Goal: Task Accomplishment & Management: Complete application form

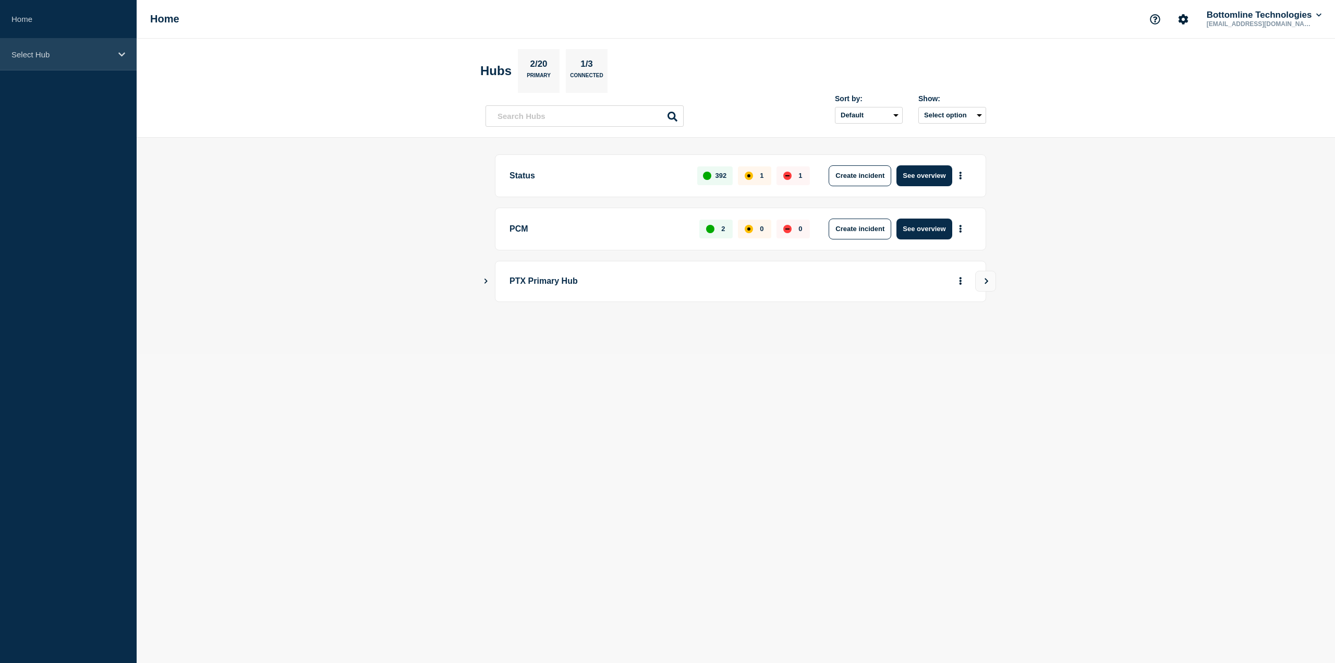
click at [94, 61] on div "Select Hub" at bounding box center [68, 55] width 137 height 32
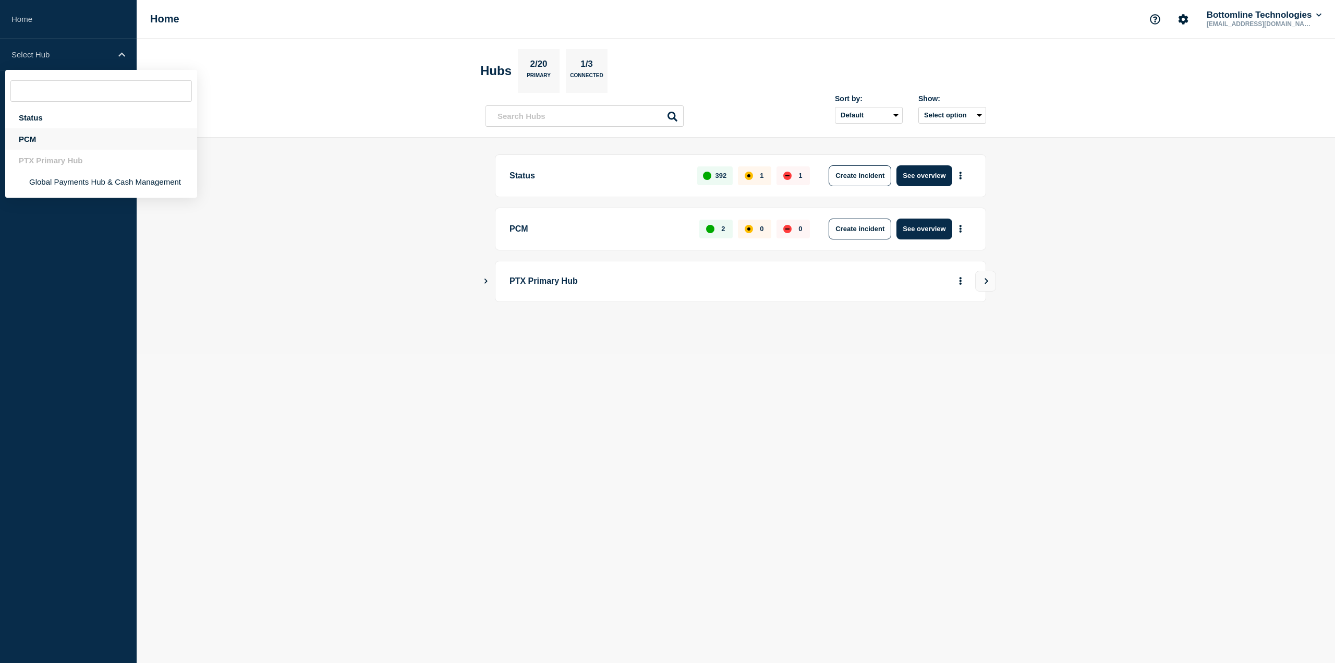
click at [83, 135] on div "PCM" at bounding box center [101, 138] width 192 height 21
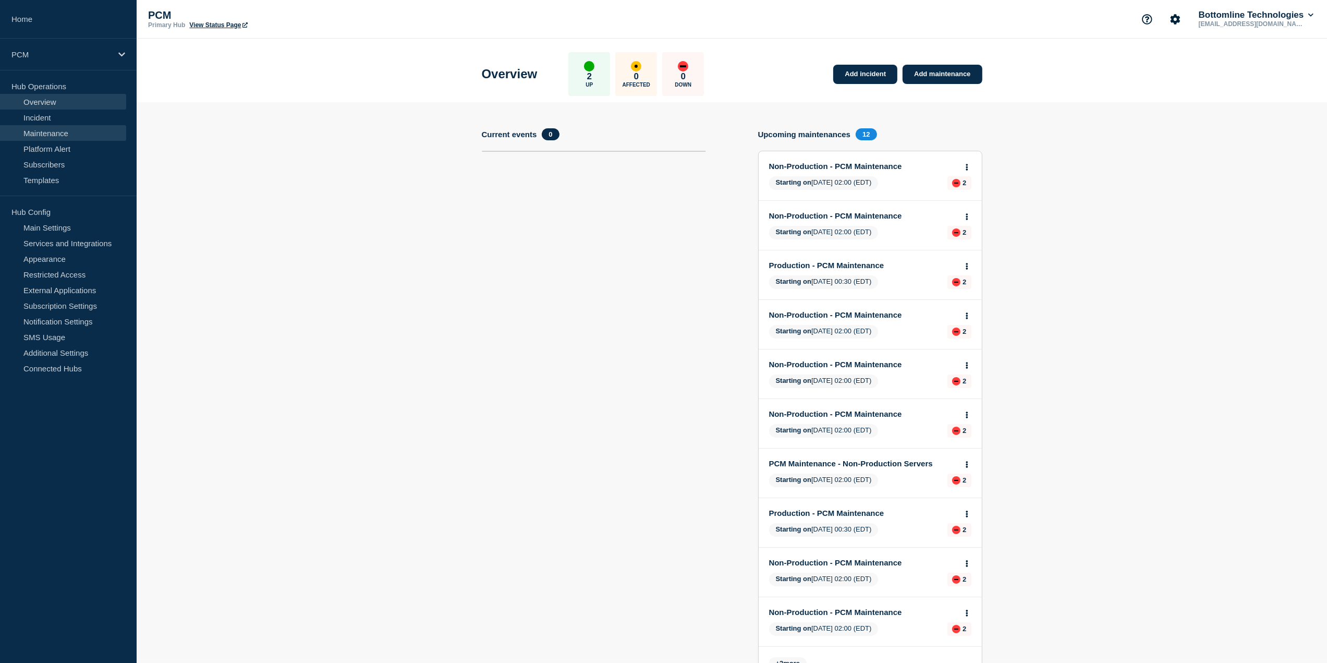
click at [83, 139] on link "Maintenance" at bounding box center [63, 133] width 126 height 16
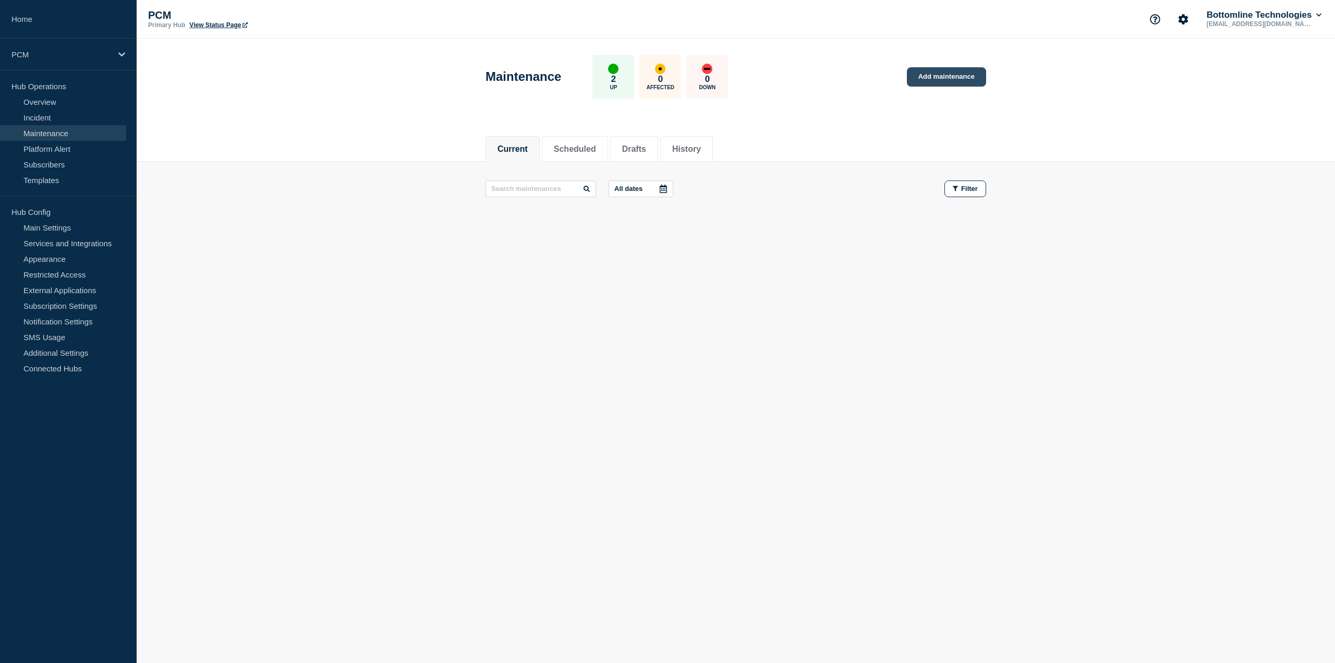
click at [952, 77] on link "Add maintenance" at bounding box center [946, 76] width 79 height 19
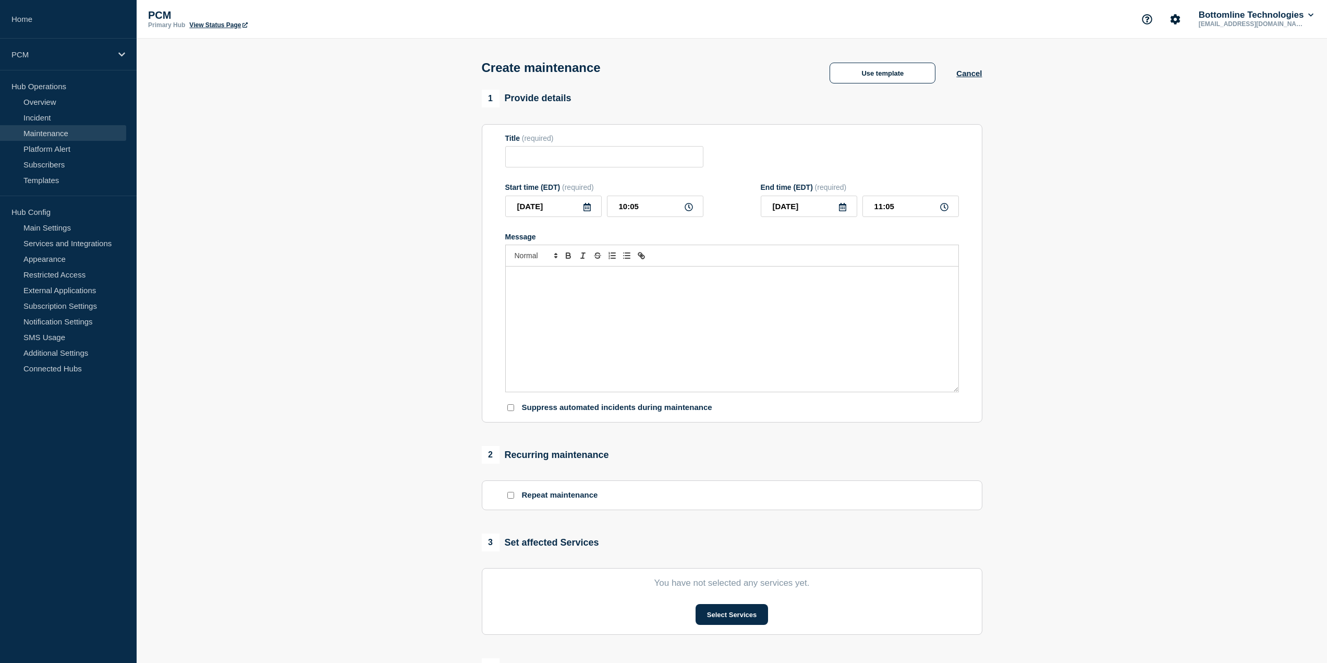
click at [590, 209] on icon at bounding box center [586, 207] width 7 height 8
click at [542, 340] on div "29" at bounding box center [535, 338] width 15 height 15
type input "[DATE]"
click at [636, 210] on input "10:05" at bounding box center [655, 206] width 96 height 21
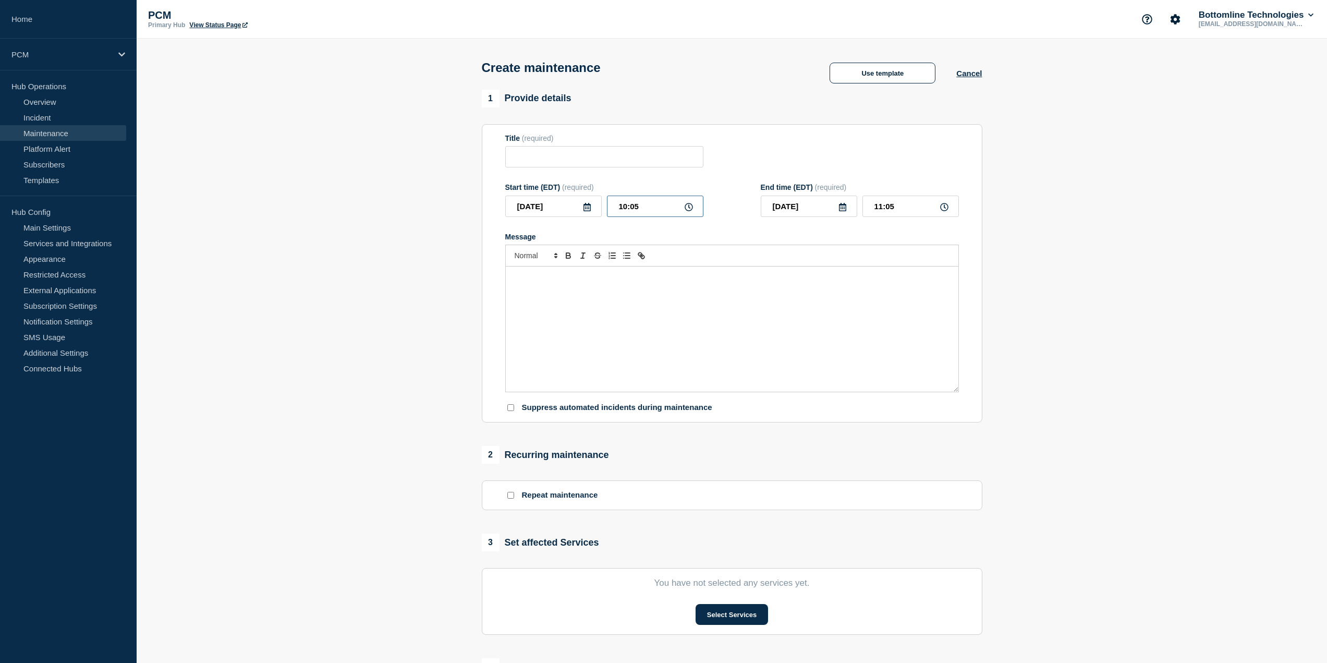
click at [621, 208] on input "10:05" at bounding box center [655, 206] width 96 height 21
click at [629, 208] on input "10:05" at bounding box center [655, 206] width 96 height 21
click at [624, 210] on input "10:05" at bounding box center [655, 206] width 96 height 21
type input "00:05"
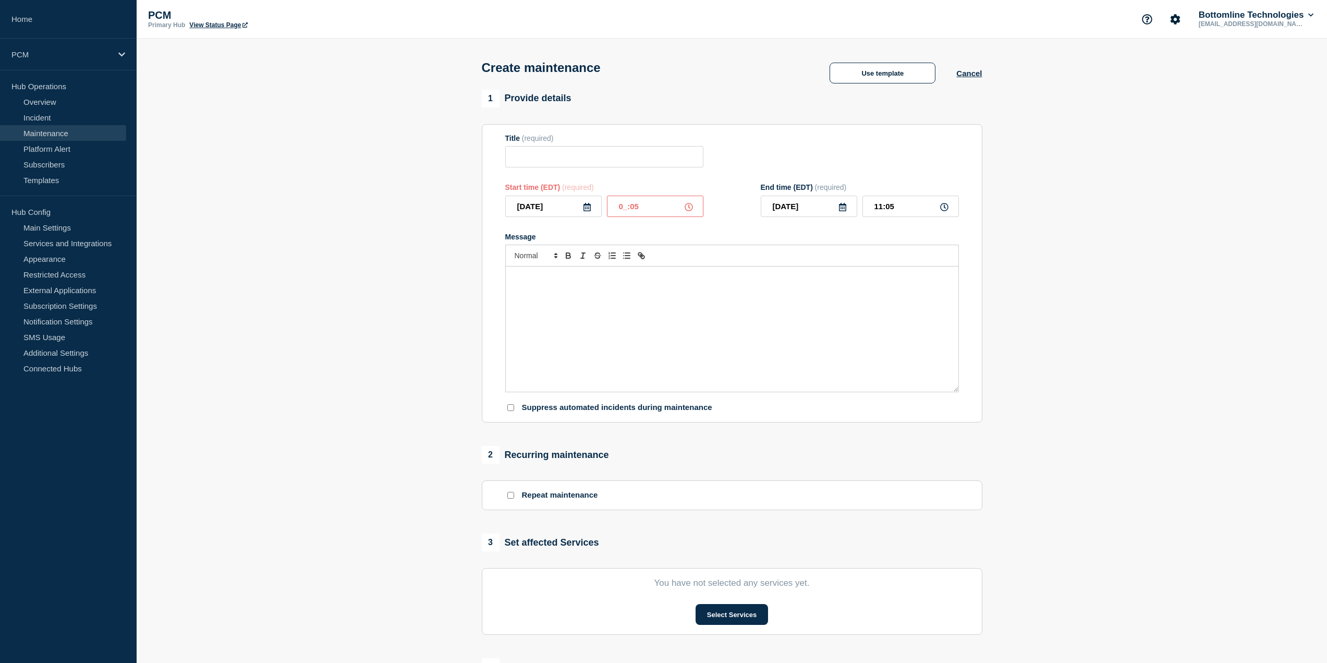
type input "01:05"
type input "00:30"
drag, startPoint x: 881, startPoint y: 211, endPoint x: 874, endPoint y: 211, distance: 6.8
click at [874, 211] on input "01:30" at bounding box center [910, 206] width 96 height 21
type input "03:30"
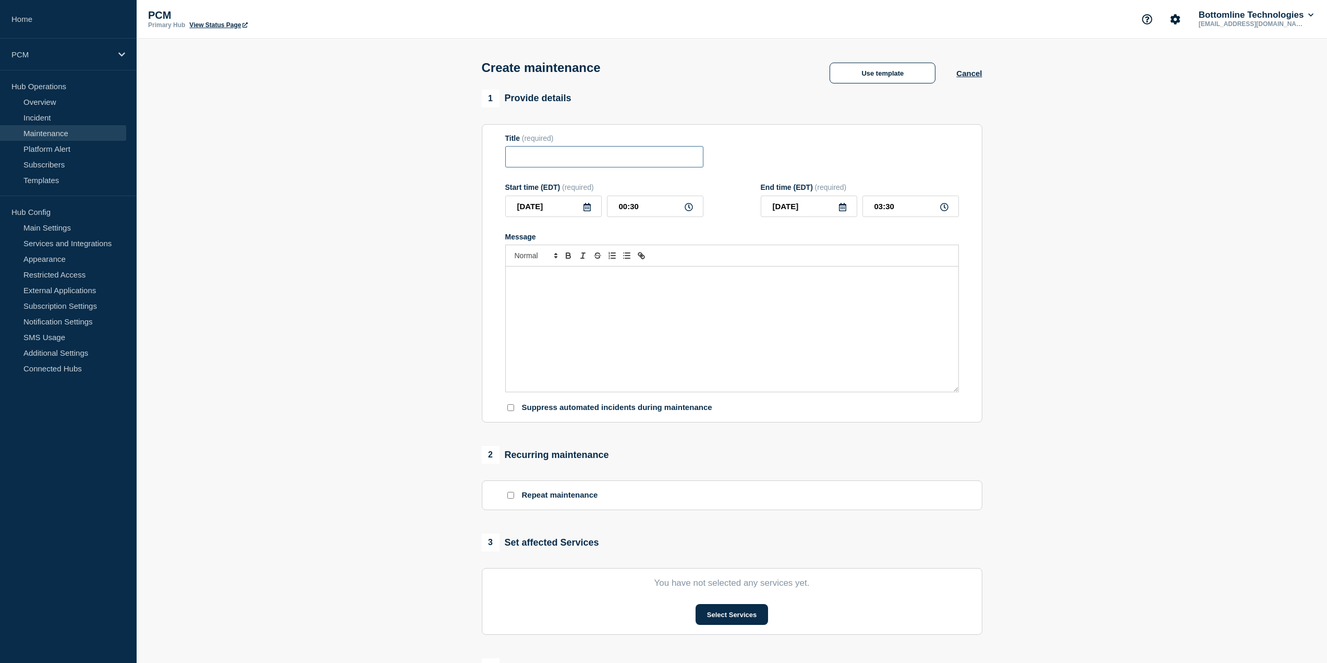
click at [549, 162] on input "Title" at bounding box center [604, 156] width 198 height 21
paste input "Production - PCM Maintenance"
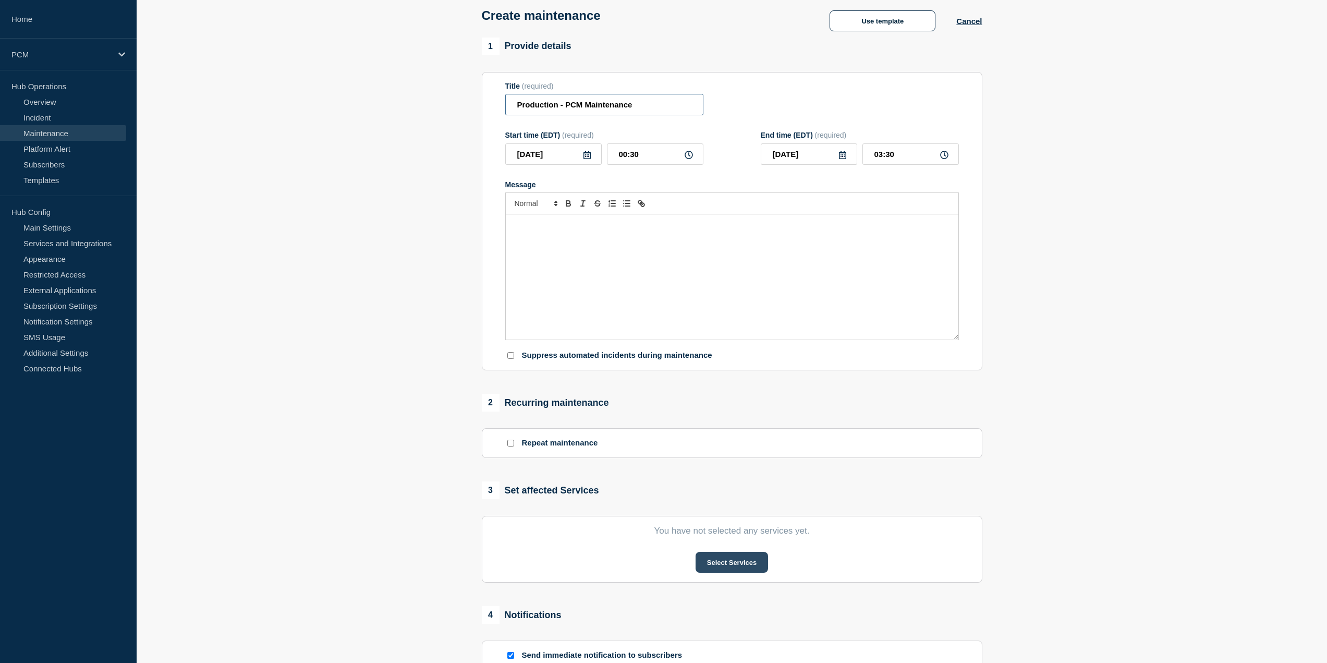
type input "Production - PCM Maintenance"
click at [745, 564] on button "Select Services" at bounding box center [732, 562] width 72 height 21
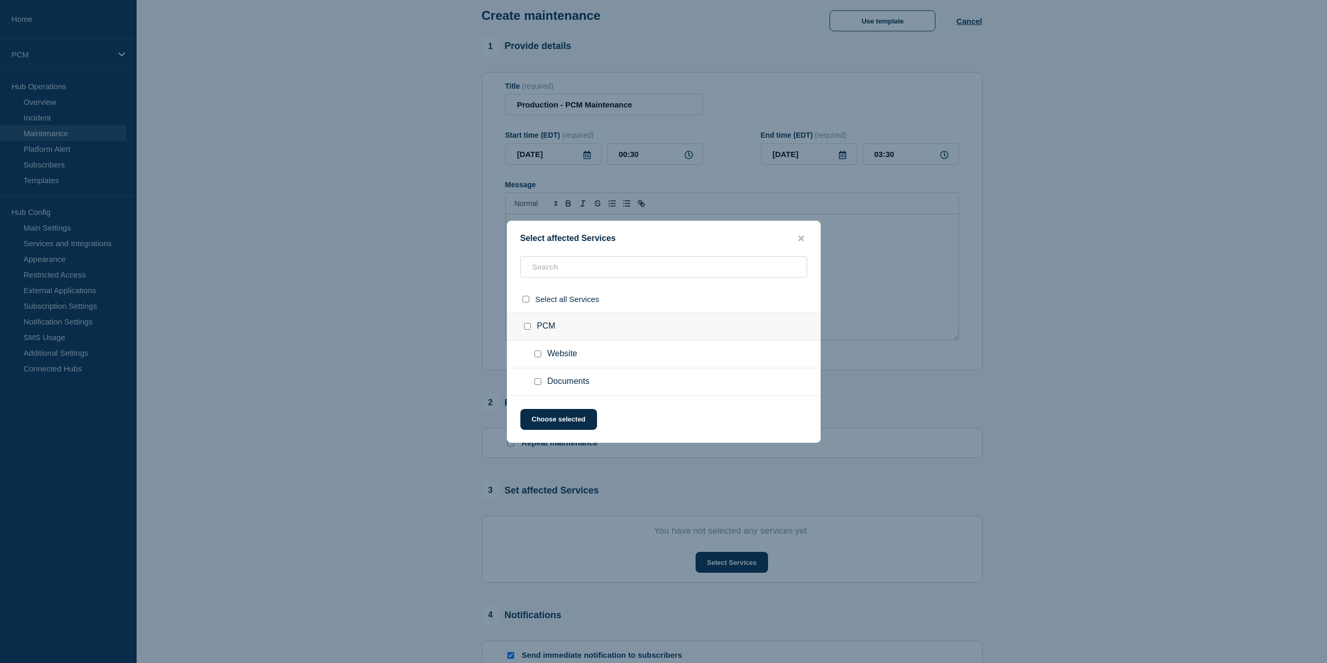
click at [527, 303] on div at bounding box center [527, 299] width 15 height 10
click at [527, 302] on input "select all checkbox" at bounding box center [525, 299] width 7 height 7
checkbox input "true"
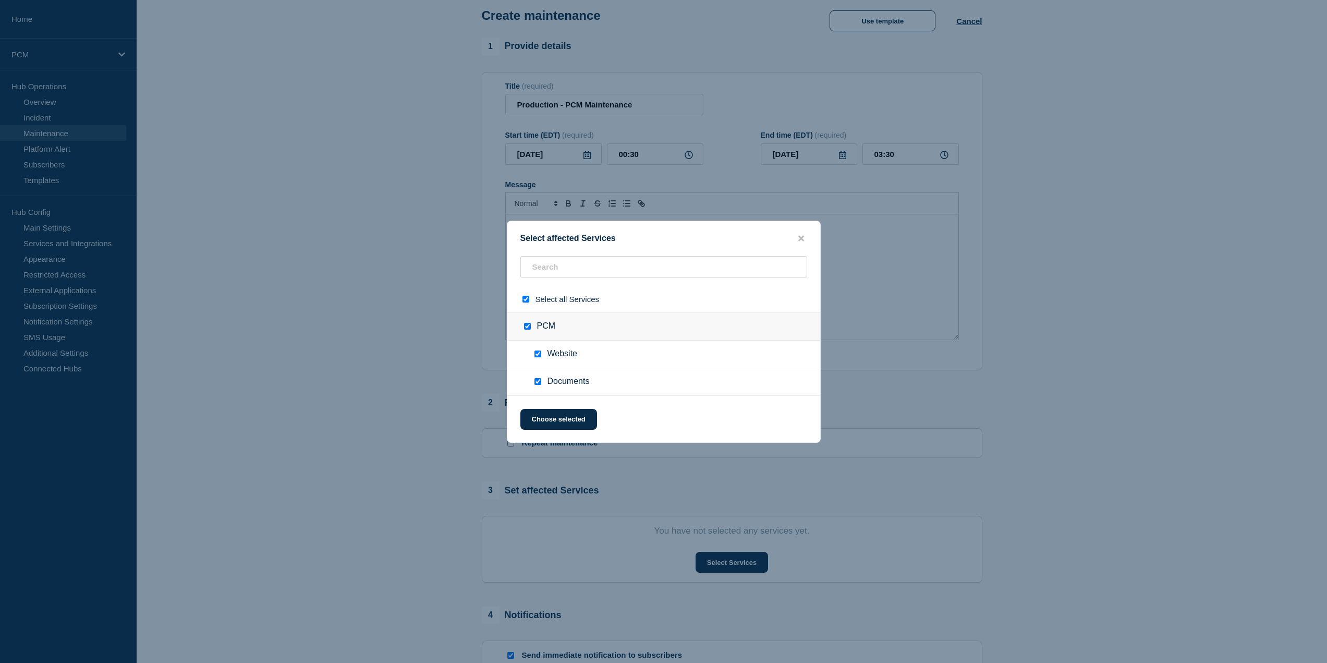
checkbox input "true"
click at [571, 421] on button "Choose selected" at bounding box center [558, 419] width 77 height 21
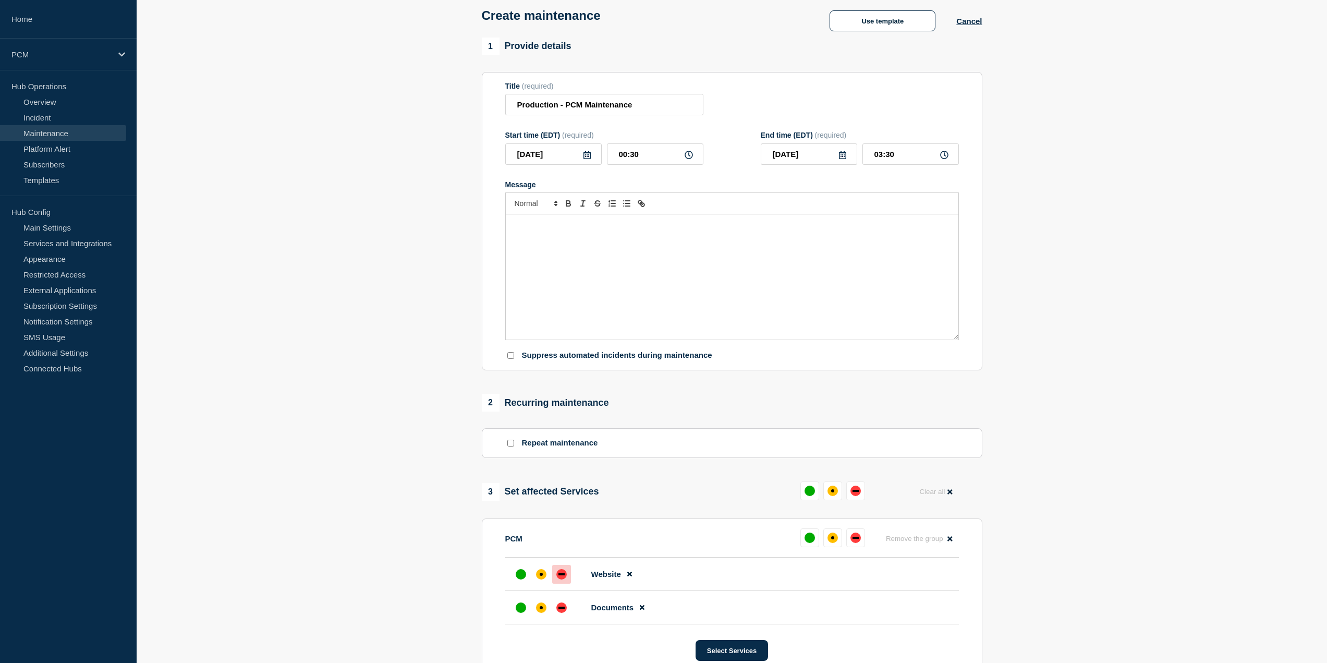
click at [561, 569] on div at bounding box center [561, 574] width 19 height 19
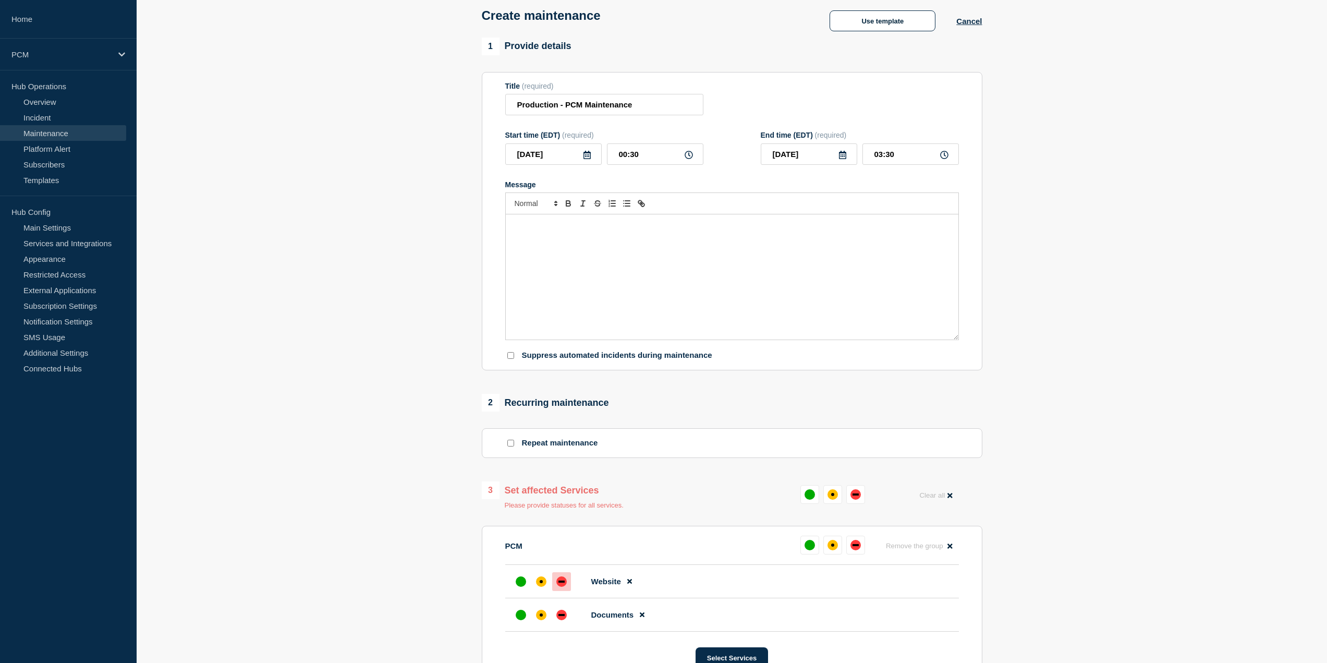
drag, startPoint x: 574, startPoint y: 622, endPoint x: 568, endPoint y: 623, distance: 5.8
click at [574, 623] on li "Documents" at bounding box center [732, 614] width 454 height 33
click at [567, 623] on div at bounding box center [561, 614] width 19 height 19
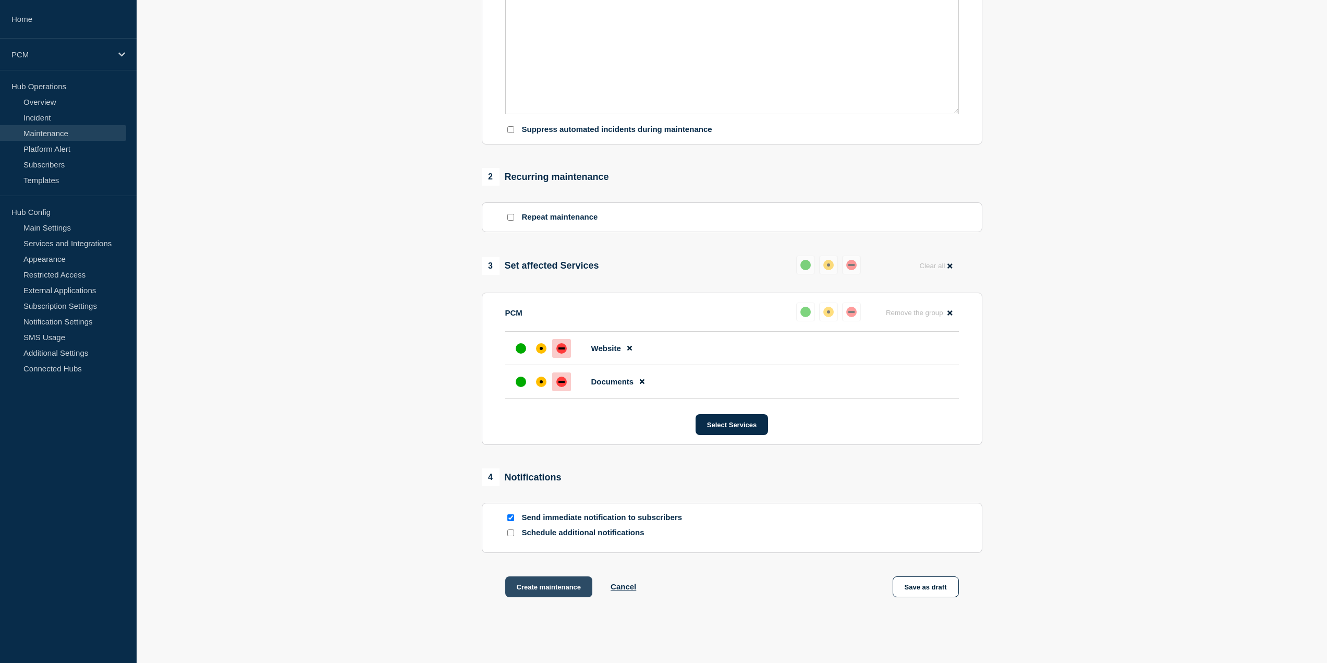
scroll to position [335, 0]
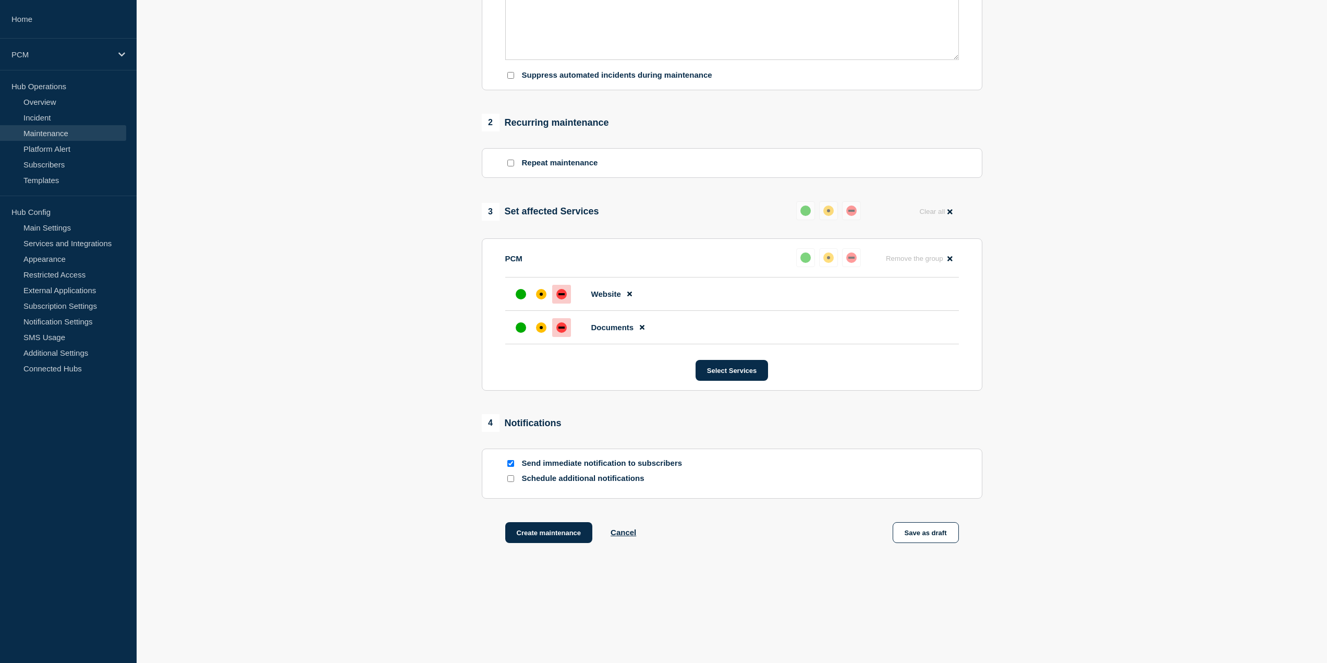
click at [510, 478] on input "Schedule additional notifications" at bounding box center [510, 478] width 7 height 7
checkbox input "true"
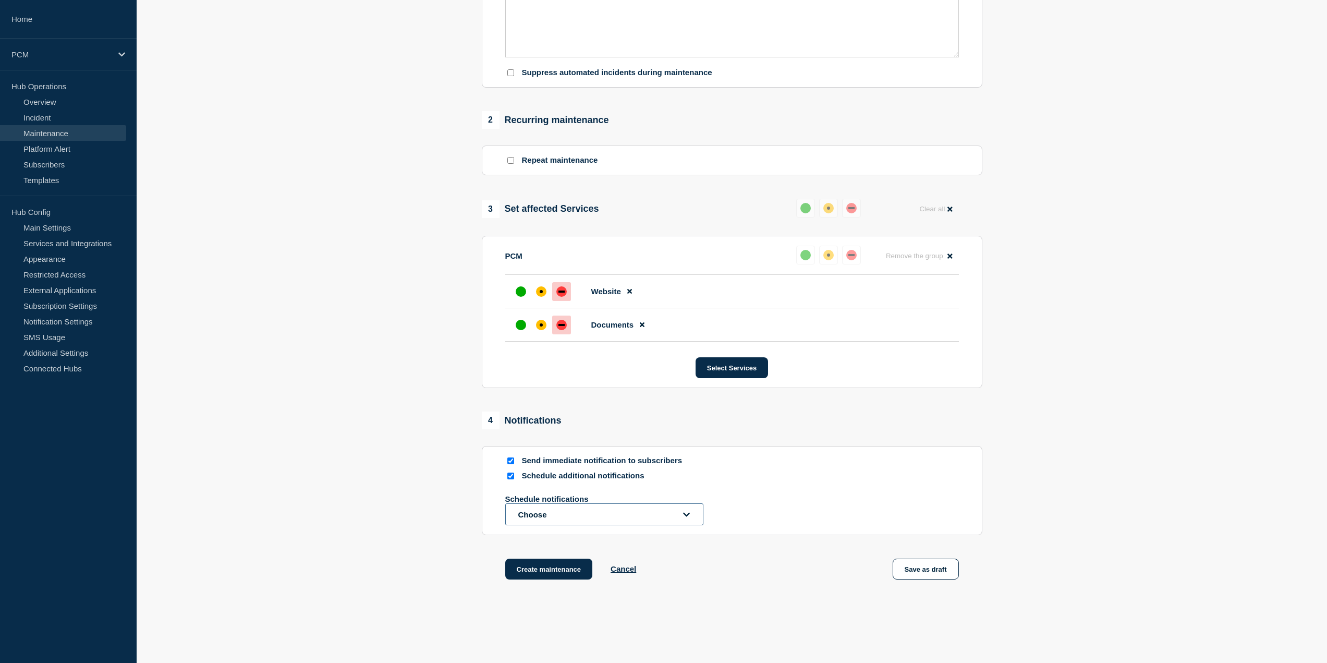
click at [584, 523] on button "Choose" at bounding box center [604, 514] width 198 height 22
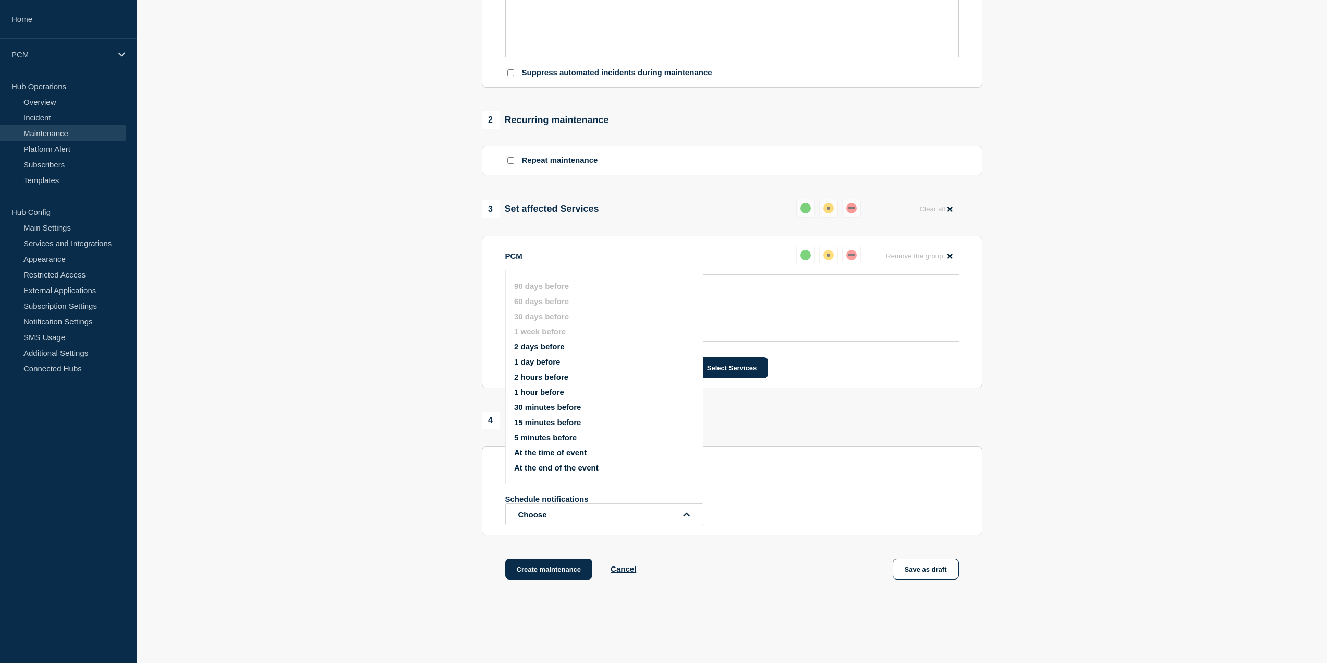
click at [553, 377] on button "2 hours before" at bounding box center [541, 376] width 54 height 9
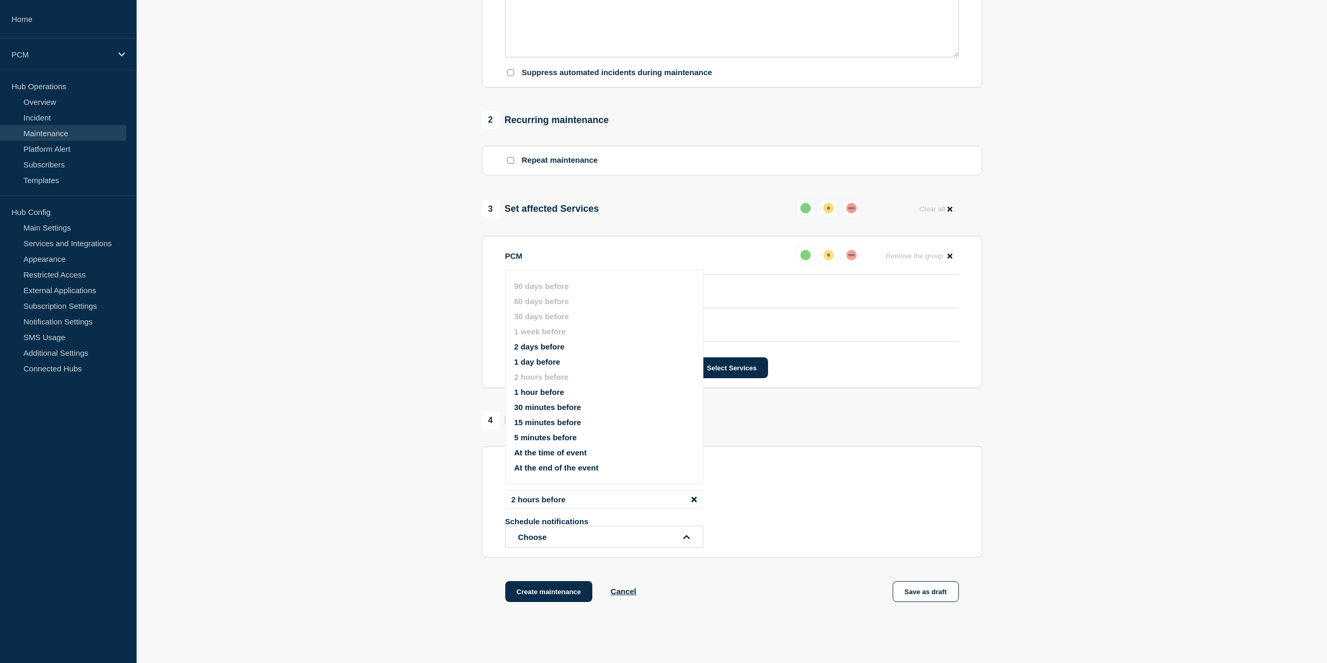
click at [859, 476] on div "Schedule additional notifications" at bounding box center [732, 476] width 454 height 10
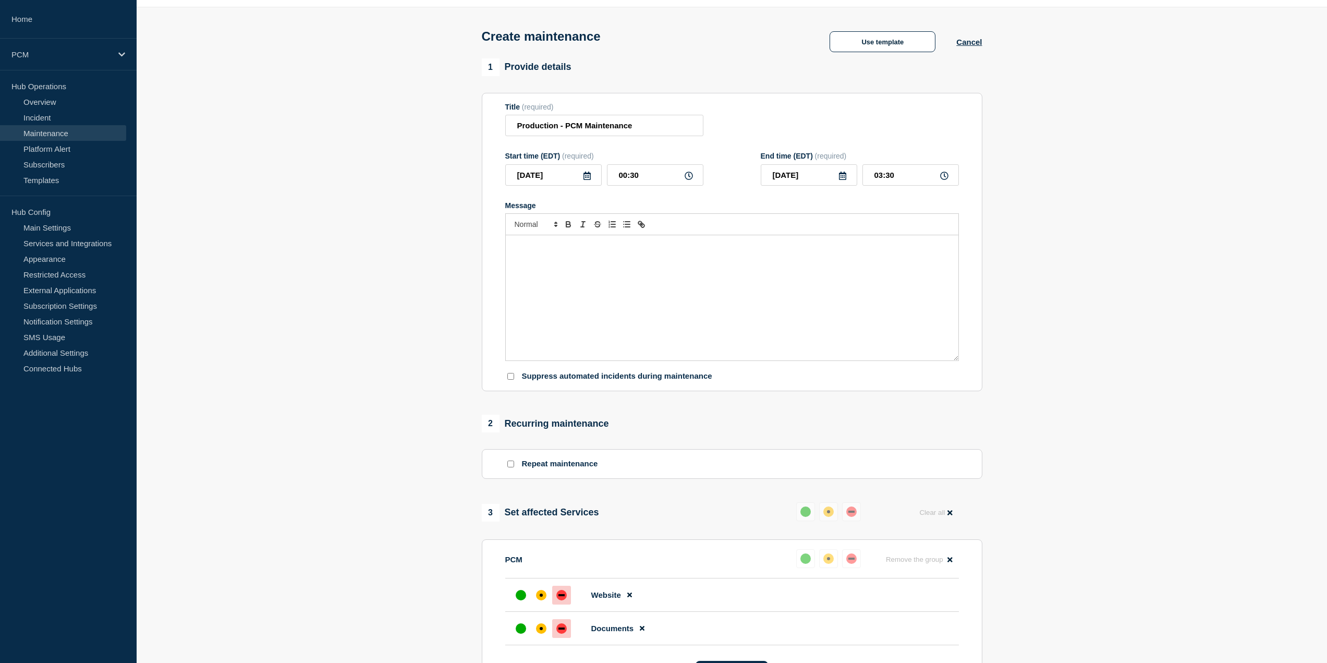
scroll to position [22, 0]
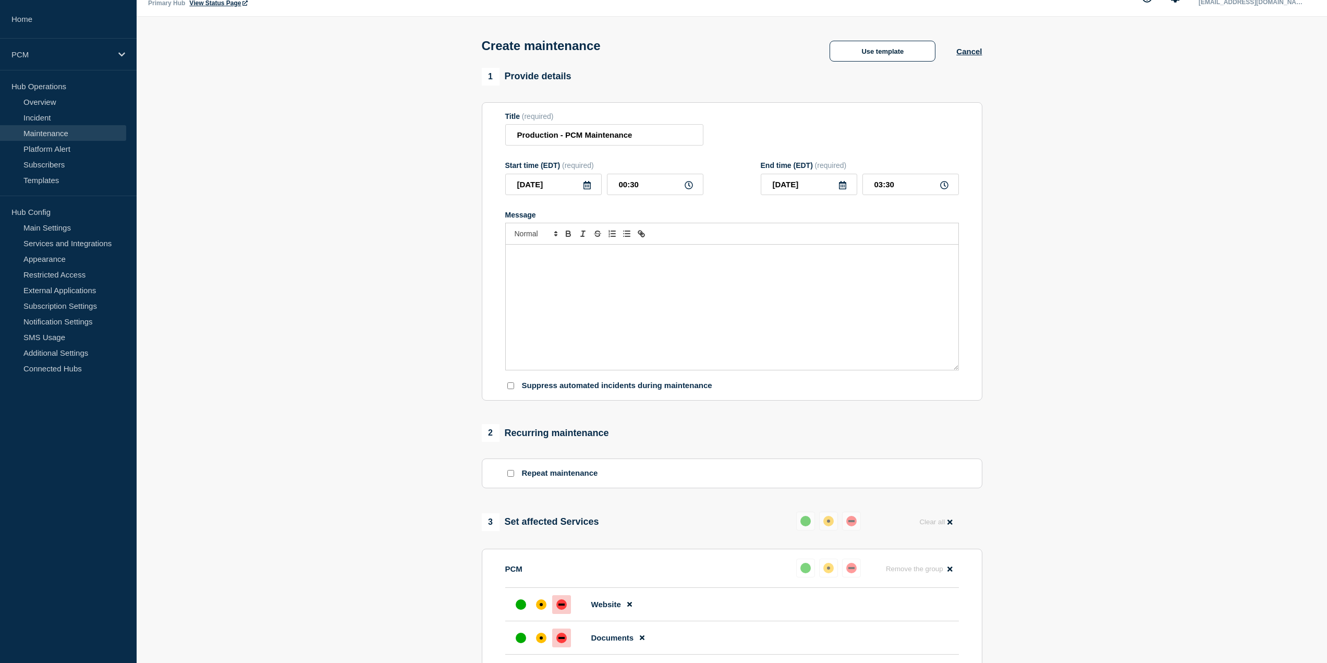
click at [587, 296] on div "Message" at bounding box center [732, 307] width 453 height 125
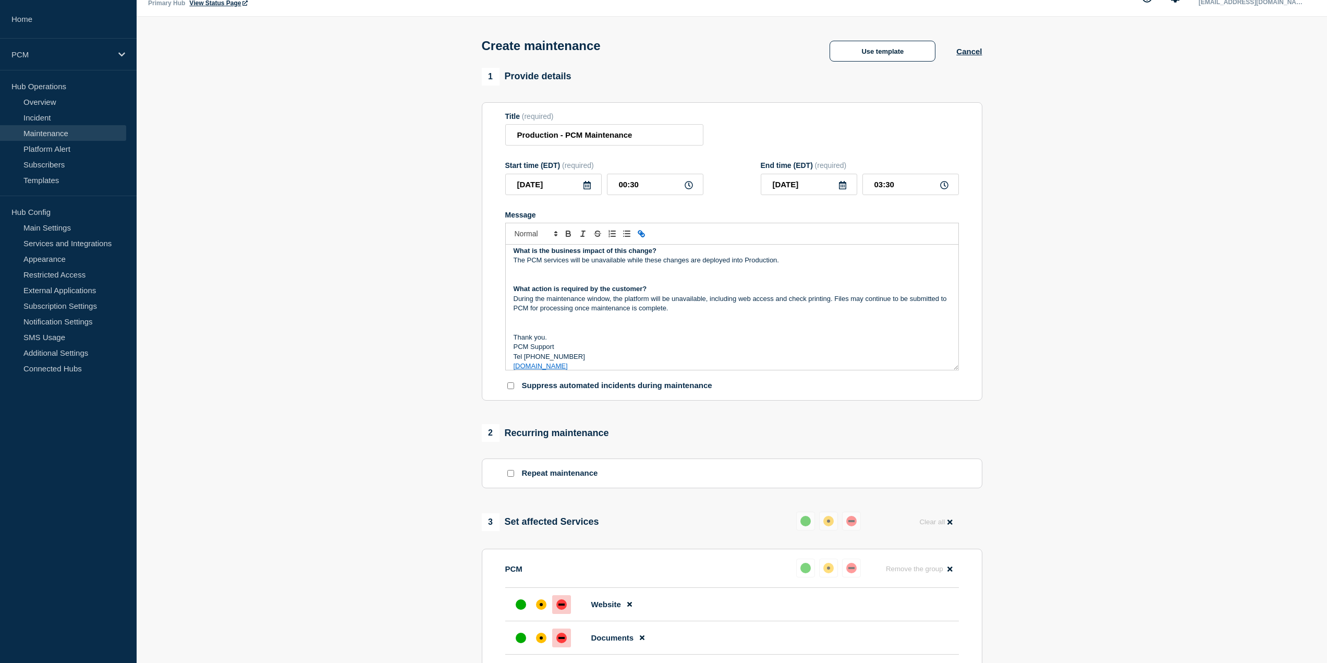
click at [636, 332] on p "Message" at bounding box center [732, 327] width 437 height 9
click at [617, 274] on p "Message" at bounding box center [732, 271] width 437 height 9
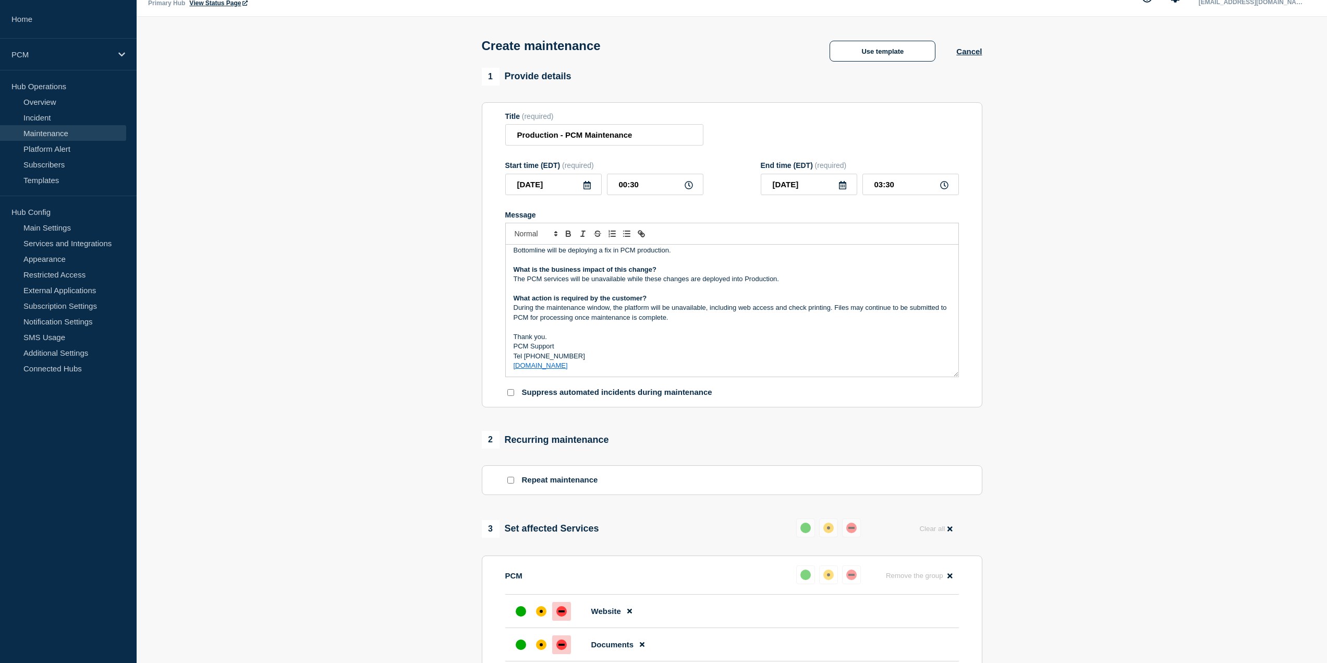
scroll to position [0, 0]
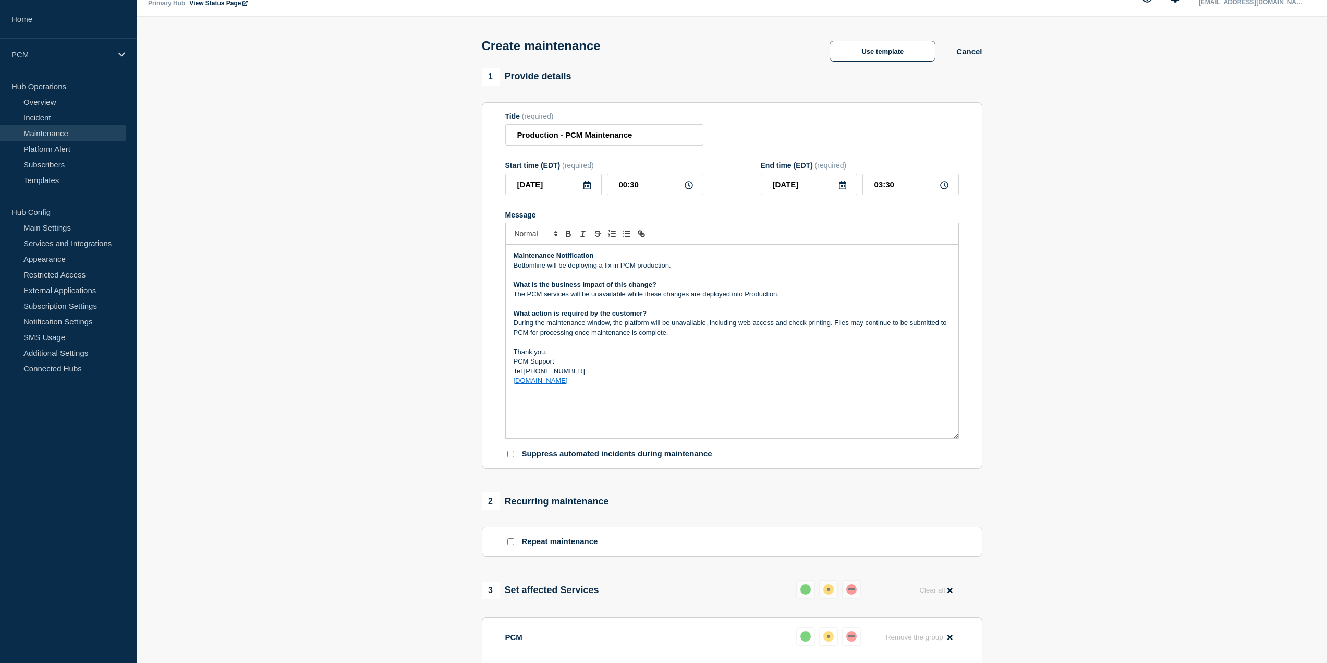
drag, startPoint x: 955, startPoint y: 370, endPoint x: 962, endPoint y: 438, distance: 68.7
click at [962, 438] on section "Title (required) Production - PCM Maintenance Start time (EDT) (required) [DATE…" at bounding box center [732, 285] width 501 height 367
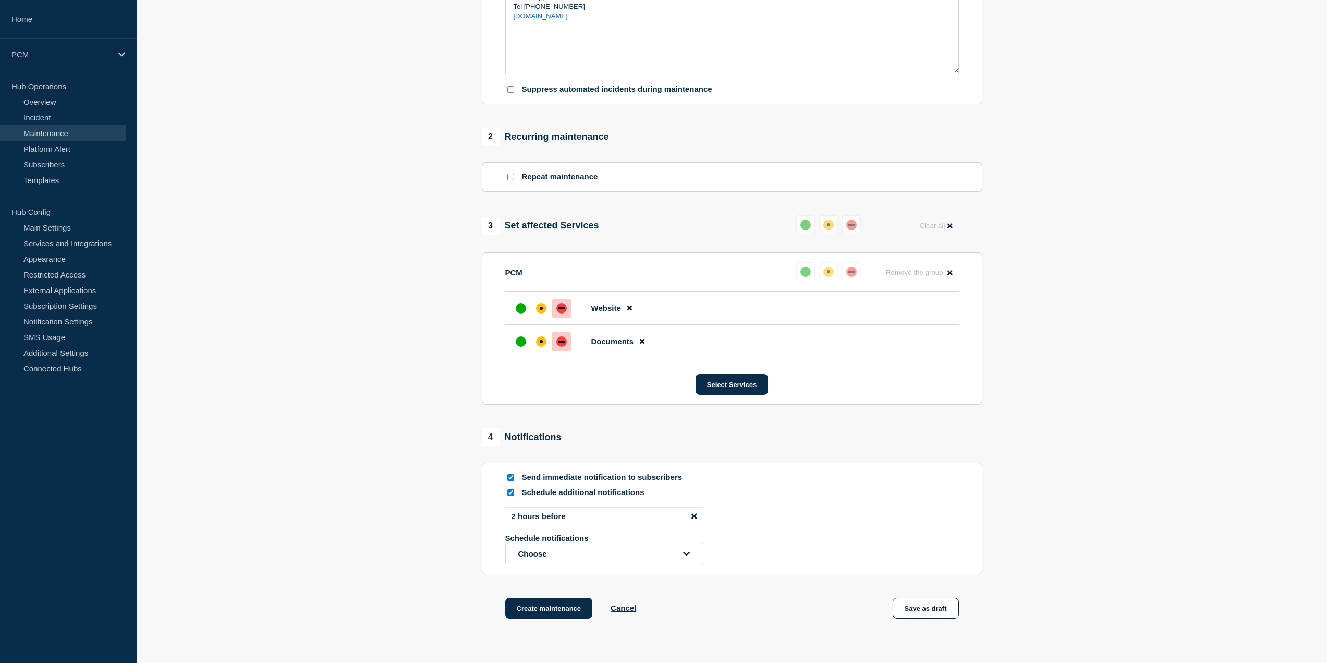
scroll to position [465, 0]
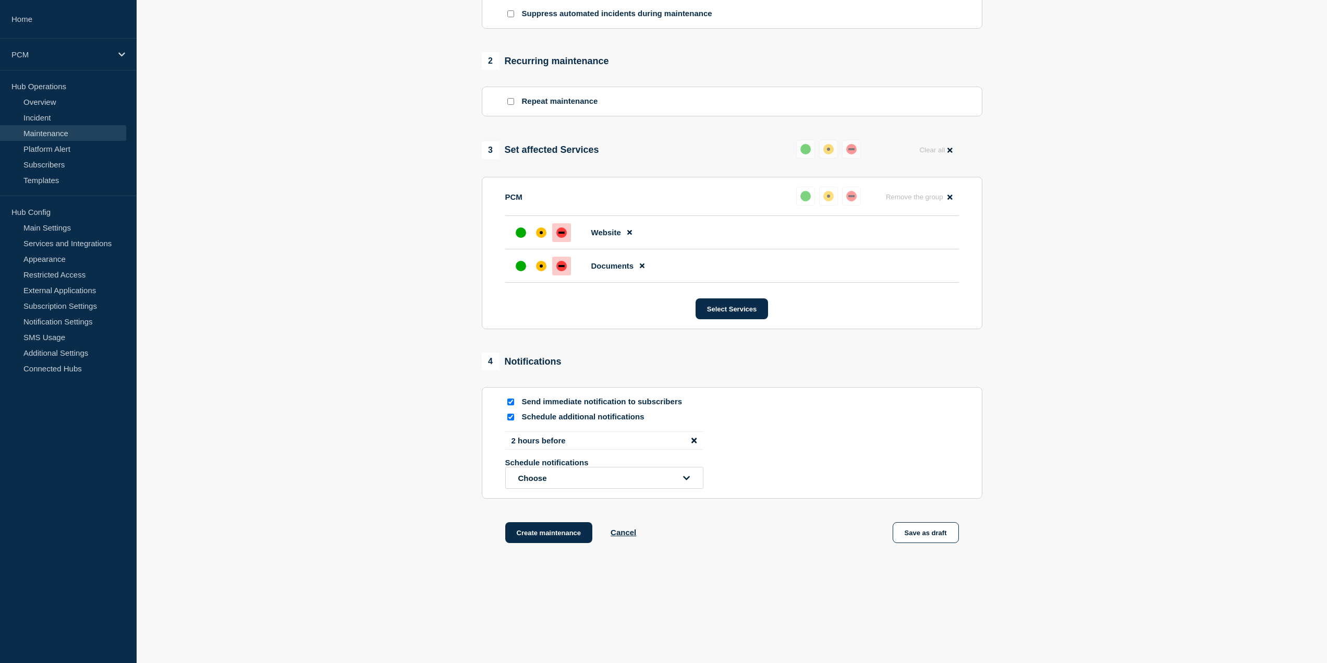
drag, startPoint x: 626, startPoint y: 316, endPoint x: 627, endPoint y: 461, distance: 144.4
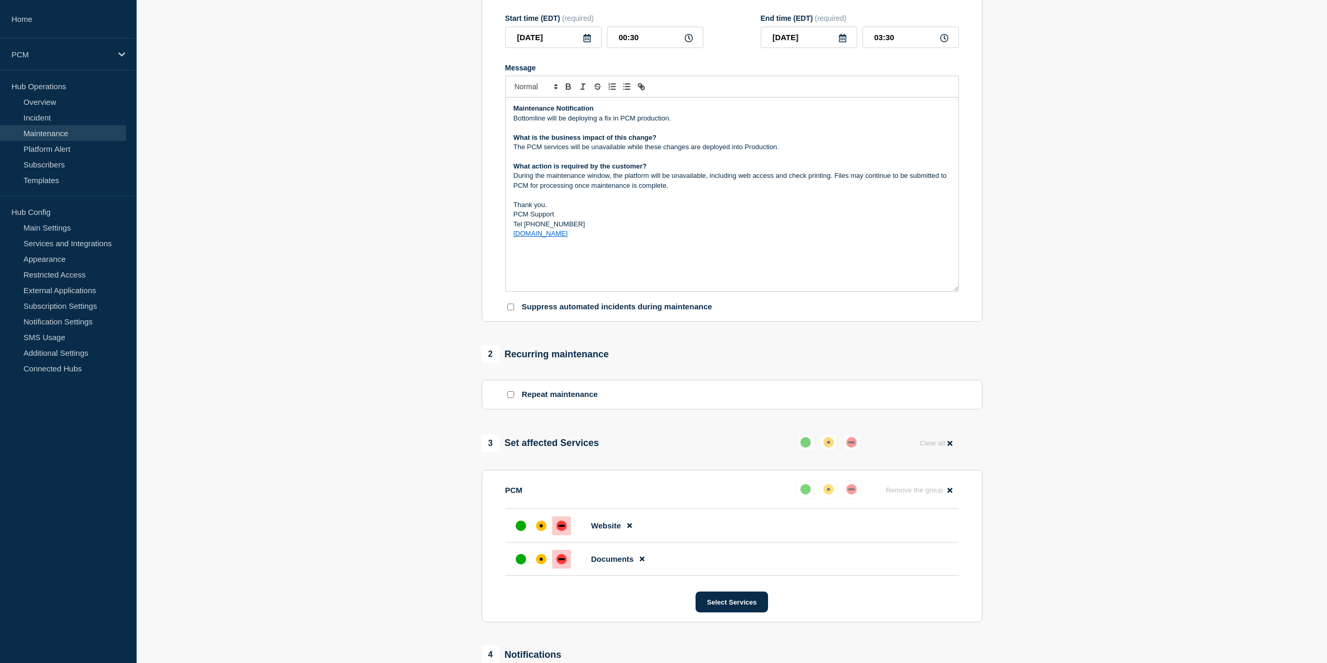
scroll to position [0, 0]
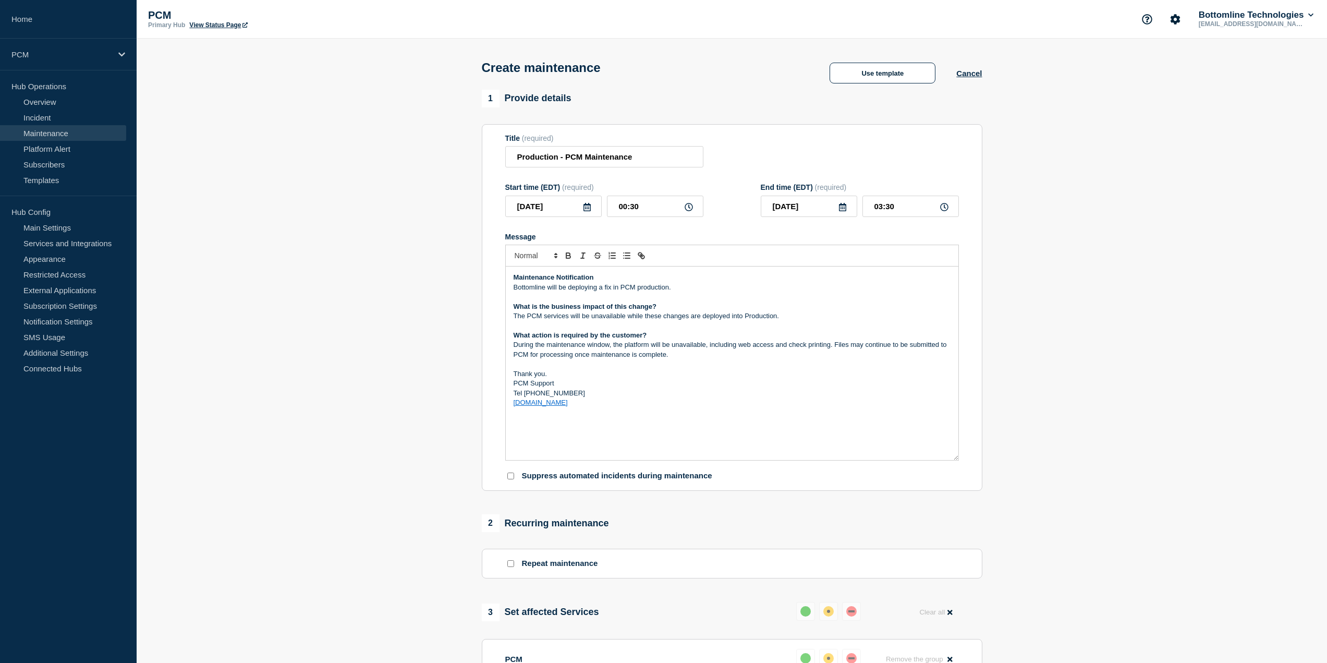
drag, startPoint x: 419, startPoint y: 551, endPoint x: 408, endPoint y: 443, distance: 108.4
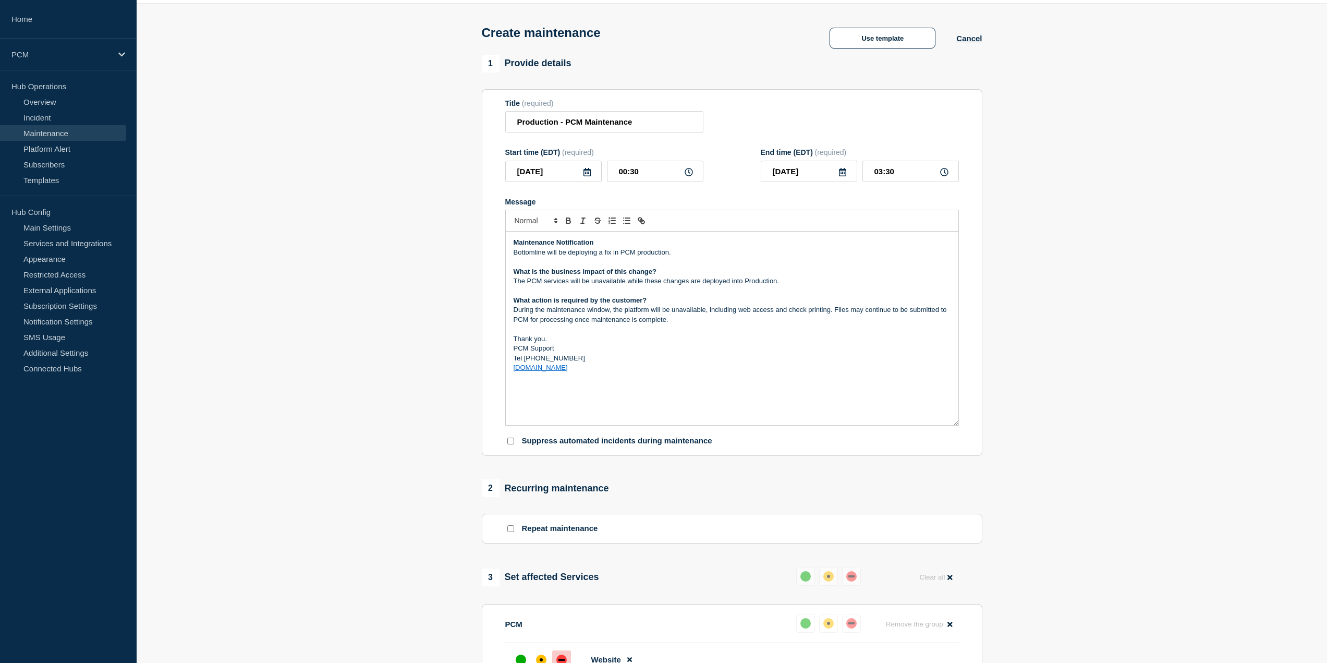
scroll to position [52, 0]
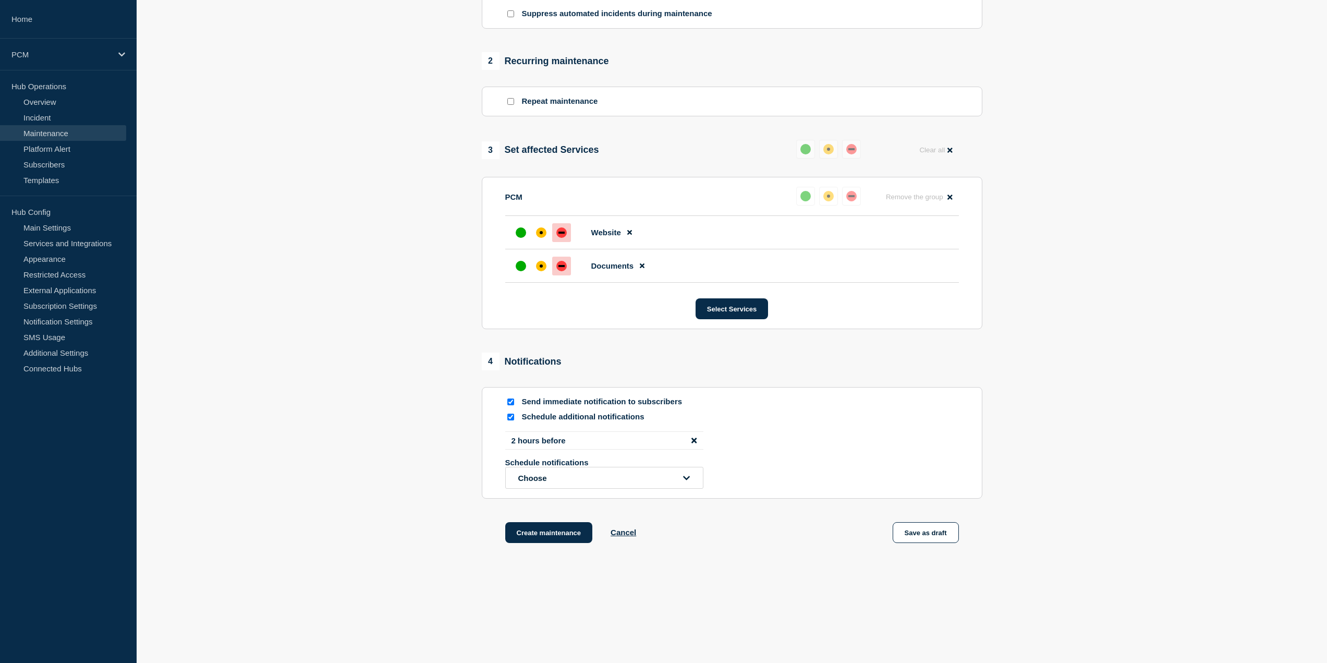
drag, startPoint x: 733, startPoint y: 171, endPoint x: 733, endPoint y: 320, distance: 149.1
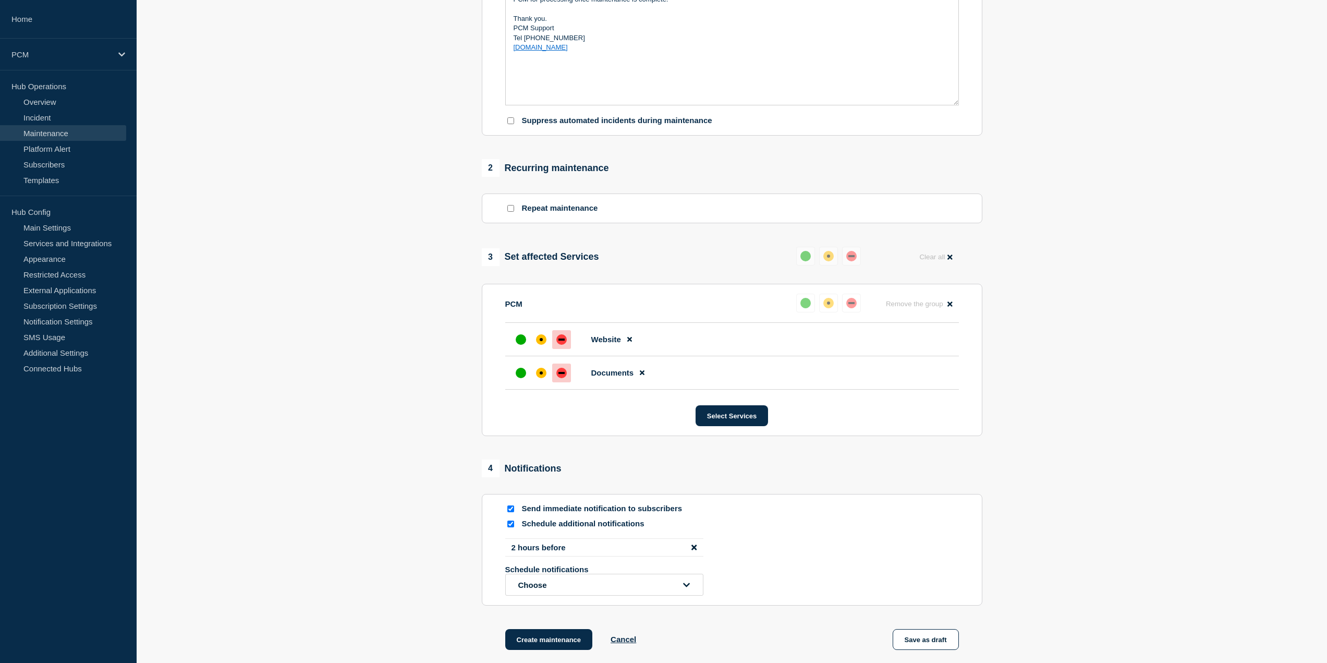
scroll to position [0, 0]
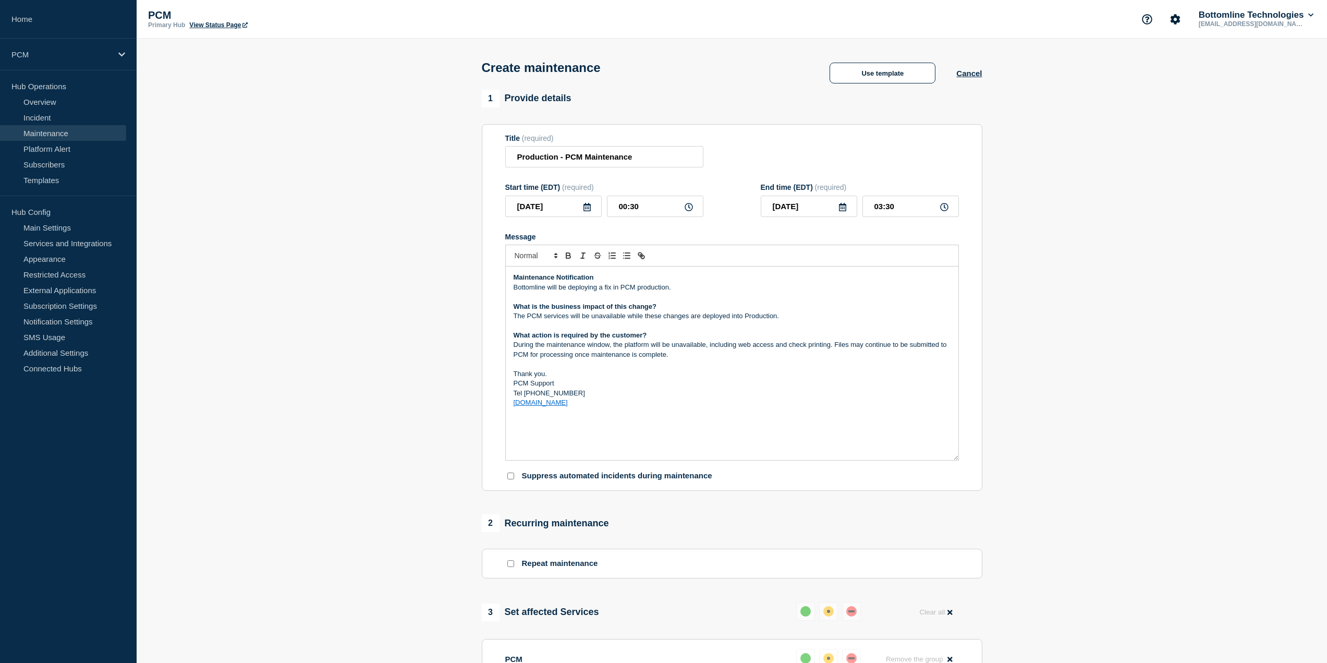
drag, startPoint x: 763, startPoint y: 509, endPoint x: 737, endPoint y: 295, distance: 215.9
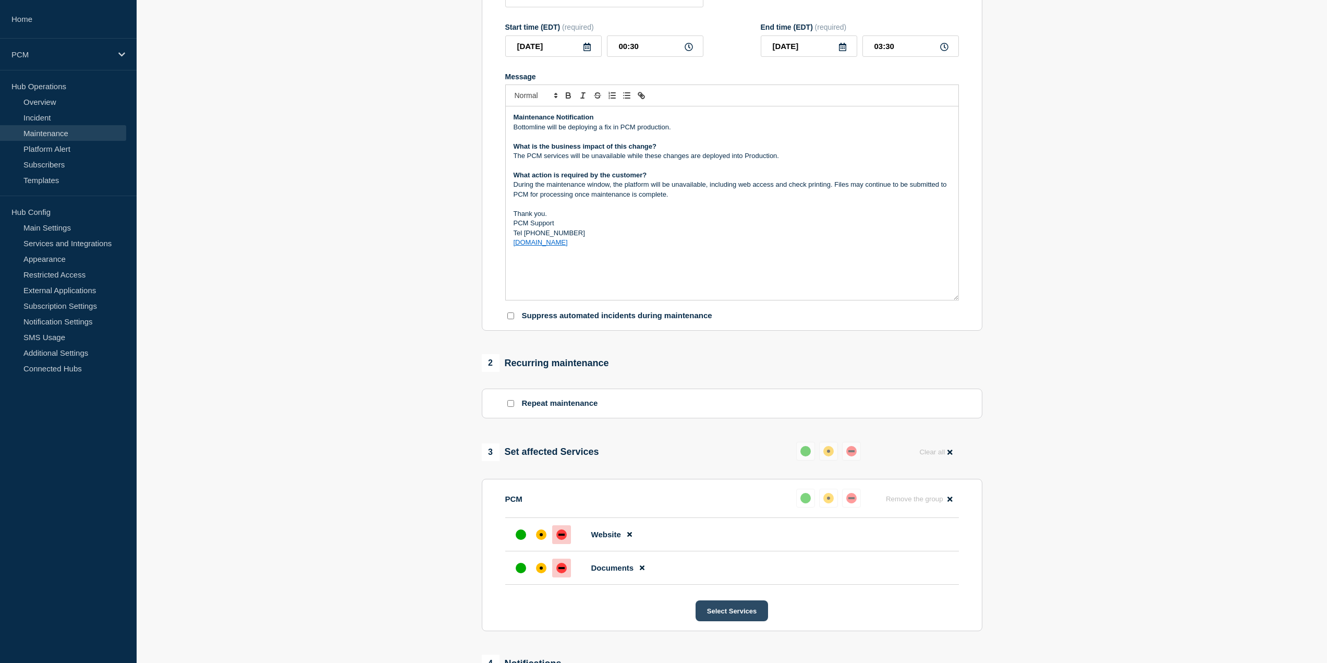
scroll to position [465, 0]
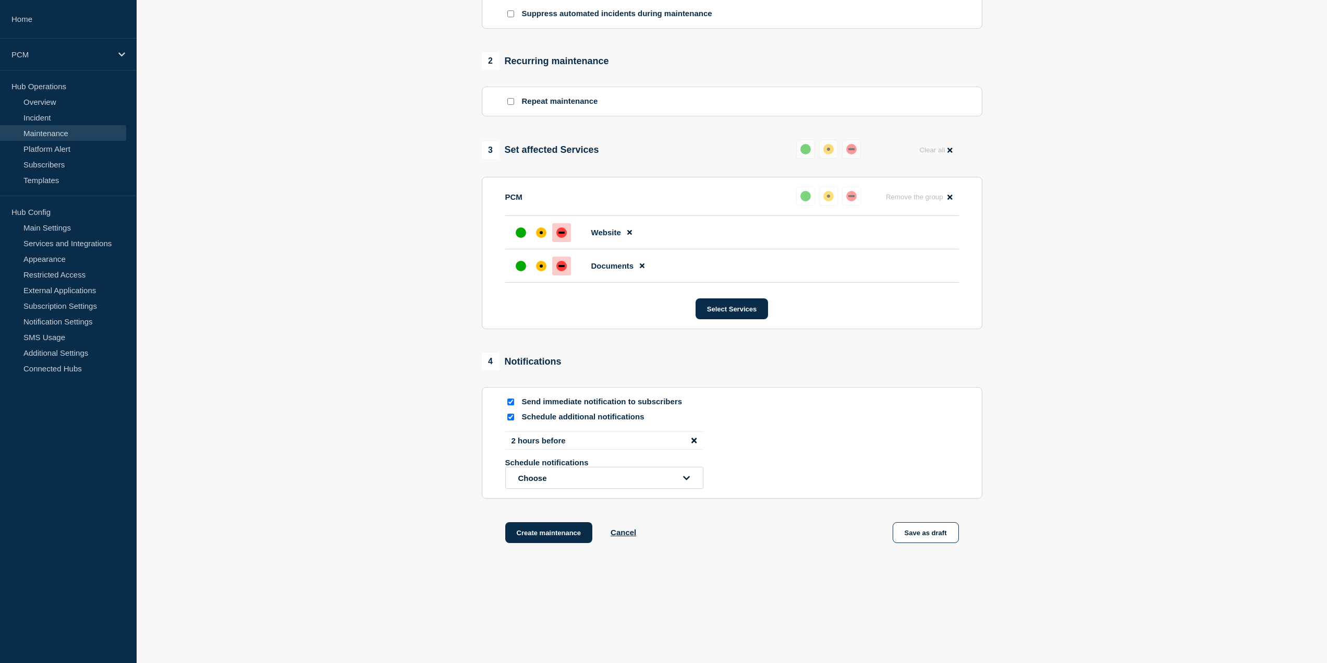
drag, startPoint x: 732, startPoint y: 93, endPoint x: 712, endPoint y: 325, distance: 232.9
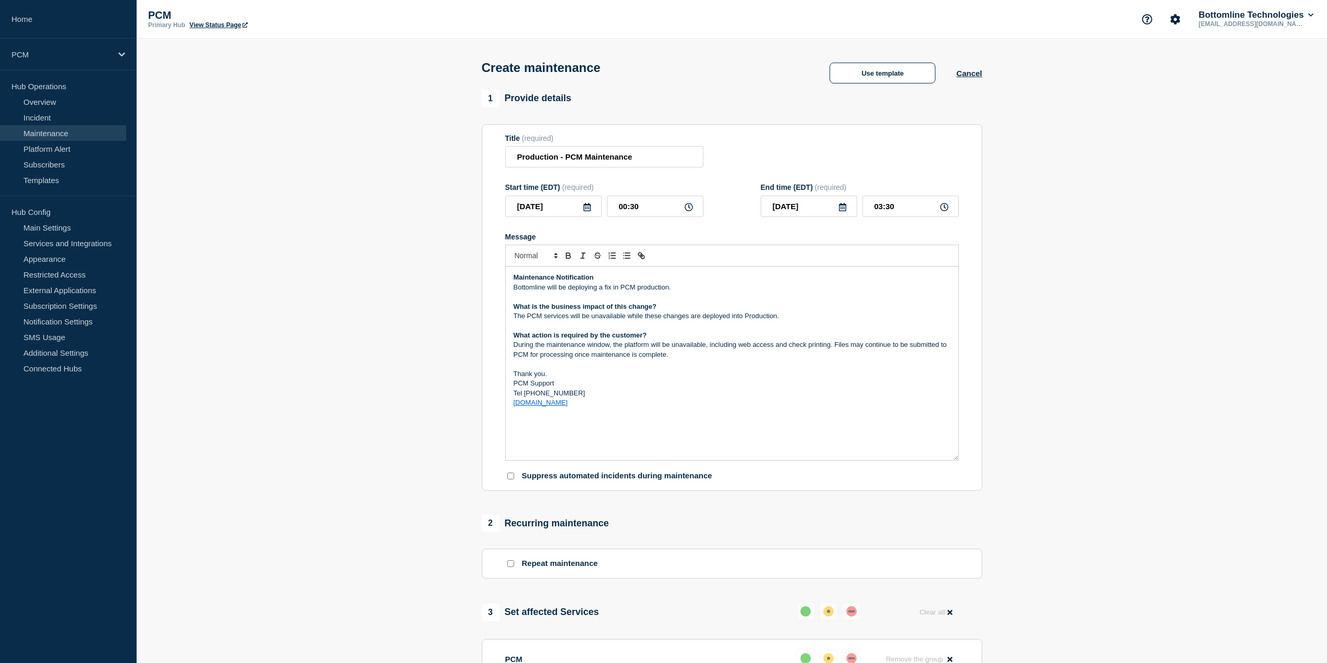
drag, startPoint x: 759, startPoint y: 490, endPoint x: 735, endPoint y: 306, distance: 185.7
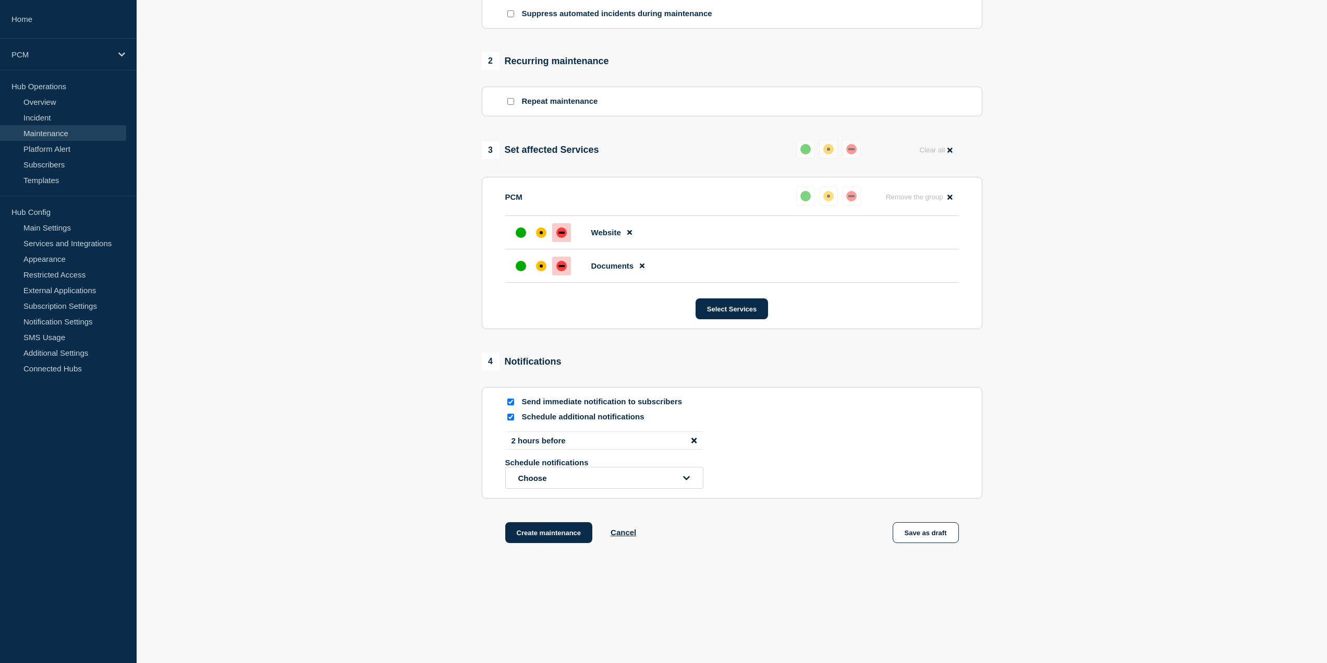
drag, startPoint x: 702, startPoint y: 177, endPoint x: 714, endPoint y: 366, distance: 188.6
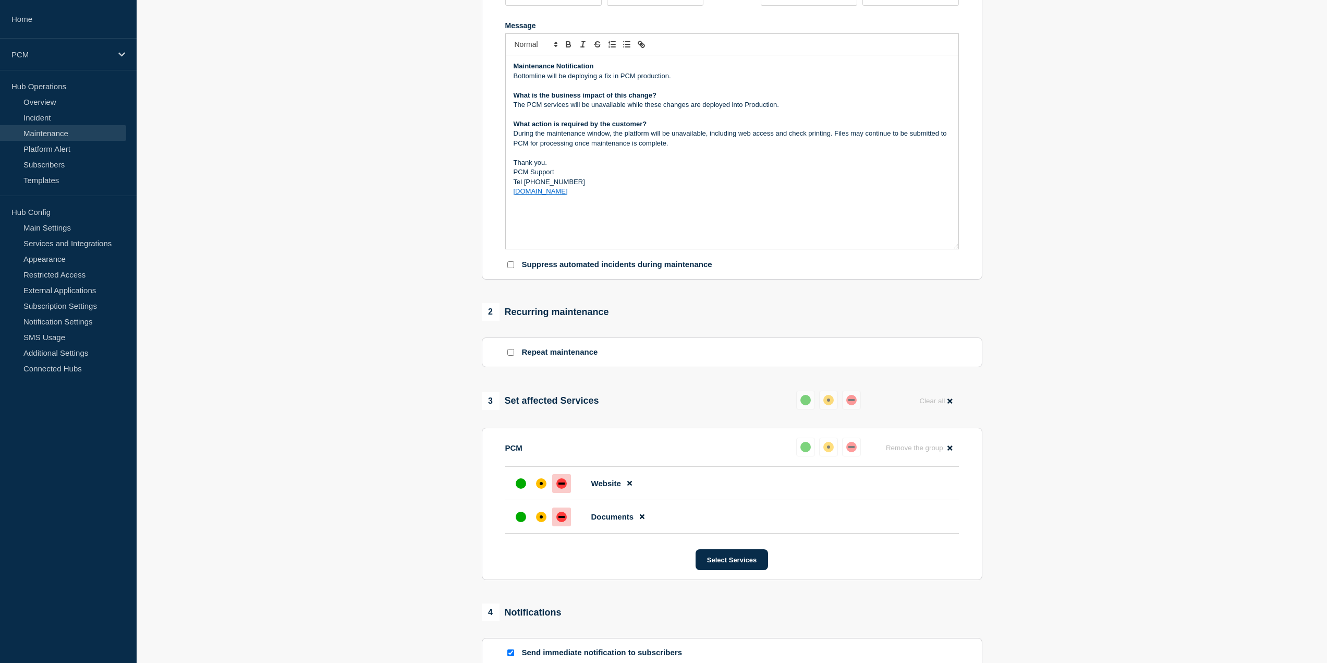
scroll to position [152, 0]
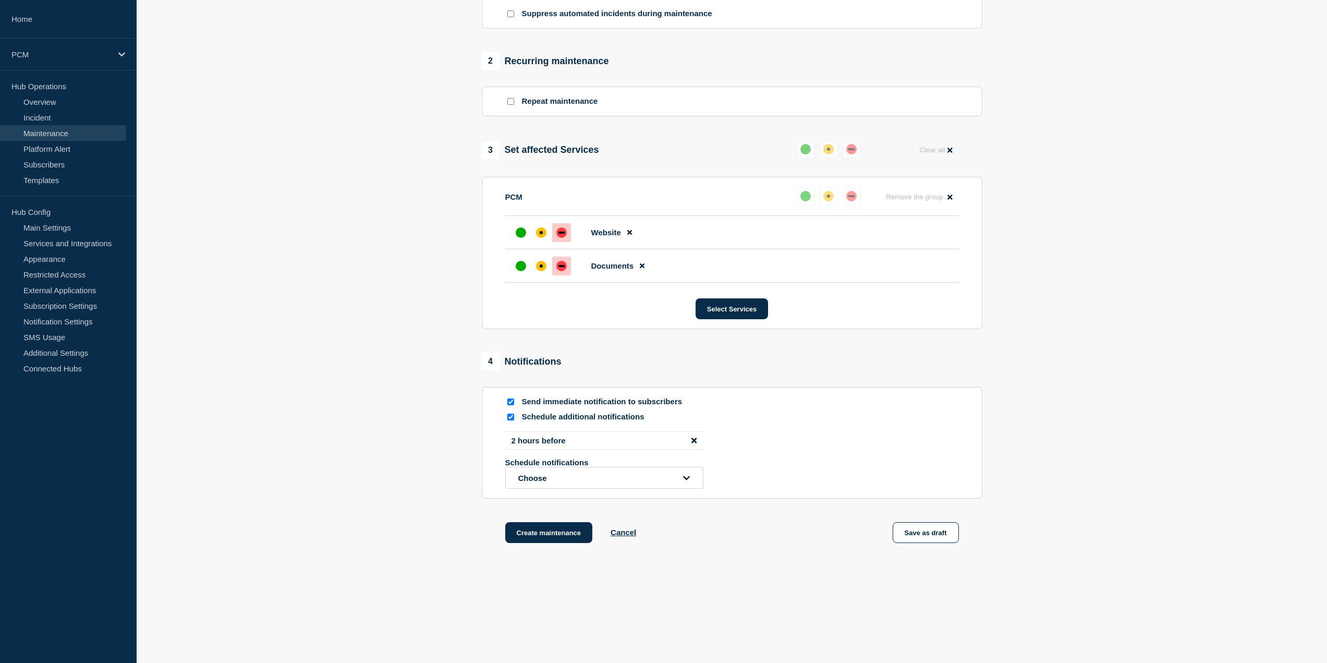
drag, startPoint x: 688, startPoint y: 249, endPoint x: 684, endPoint y: 483, distance: 234.2
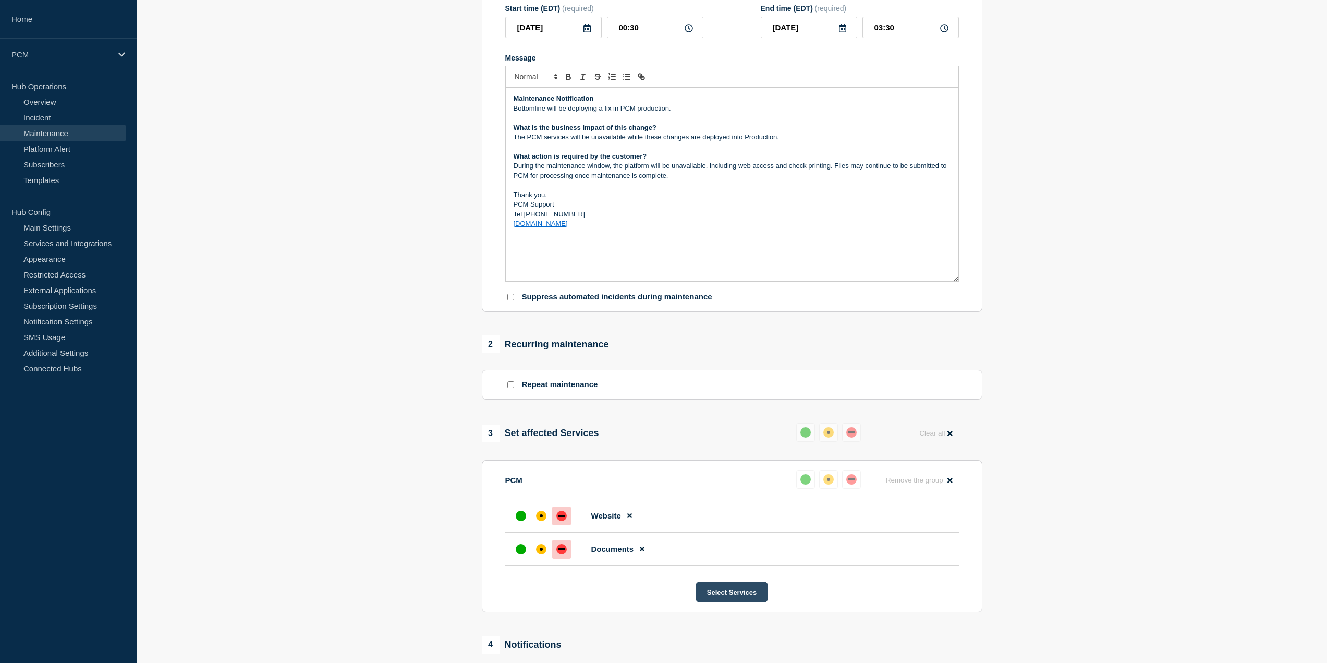
scroll to position [465, 0]
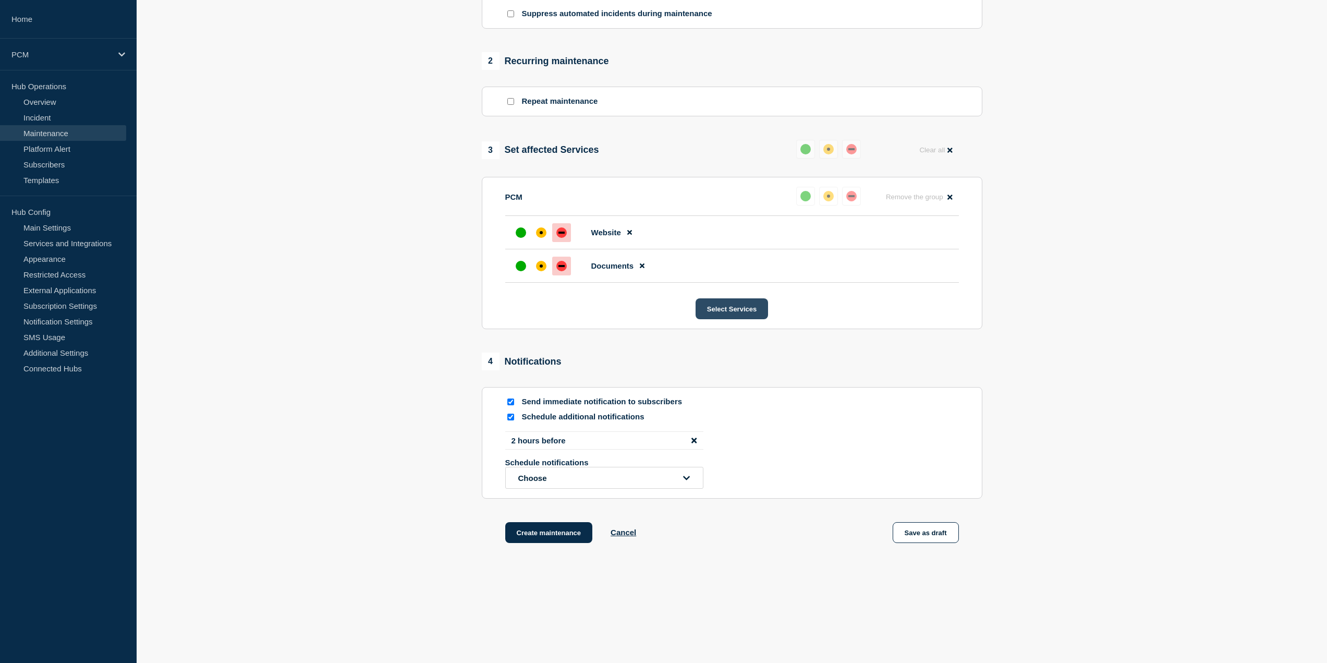
drag, startPoint x: 708, startPoint y: 159, endPoint x: 716, endPoint y: 304, distance: 146.2
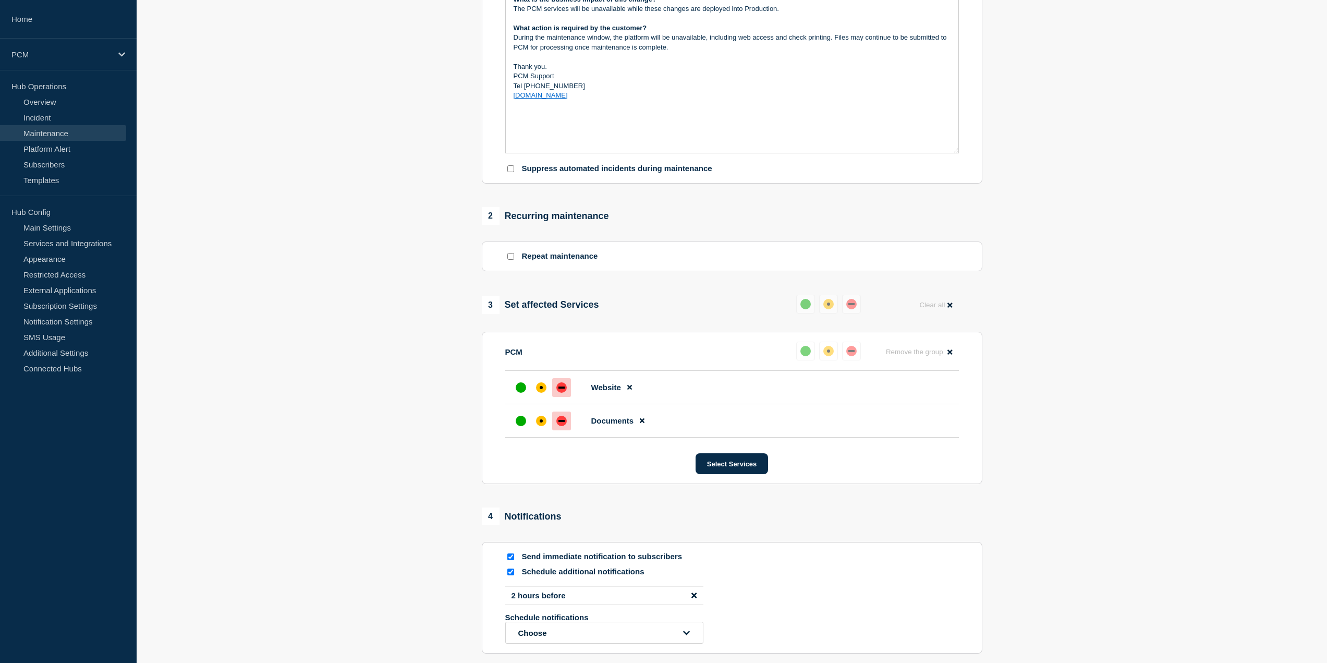
scroll to position [100, 0]
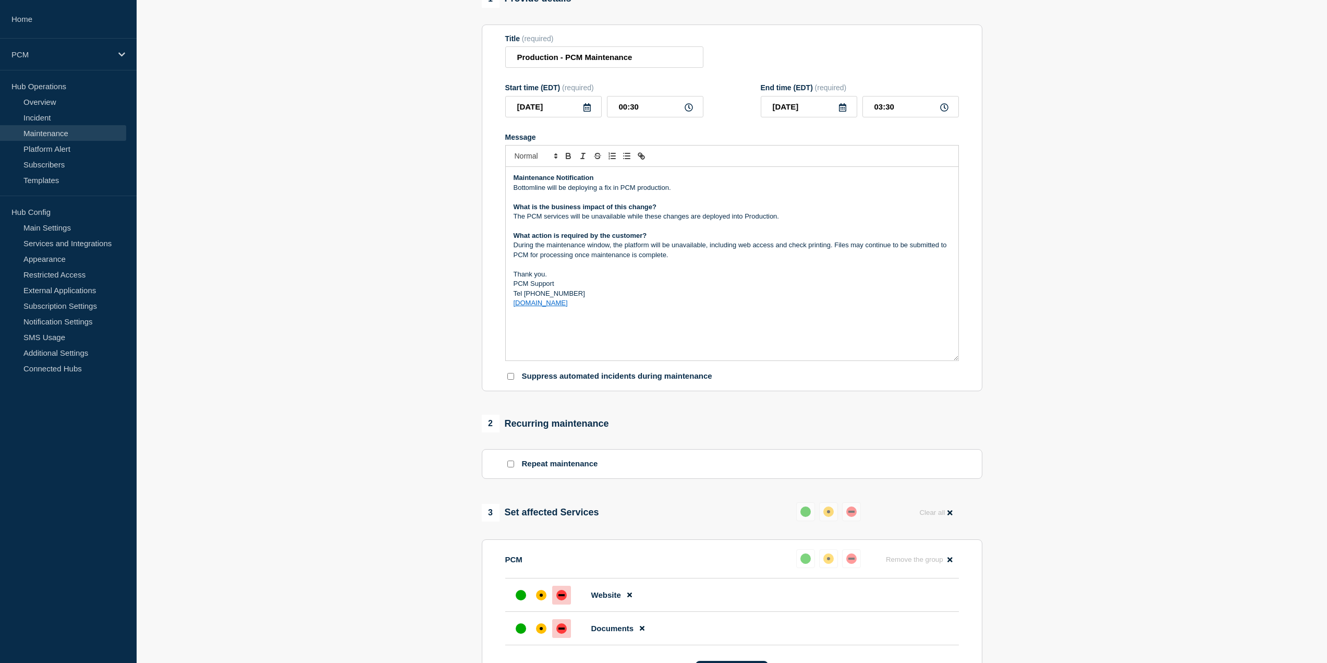
click at [588, 112] on icon at bounding box center [587, 107] width 8 height 8
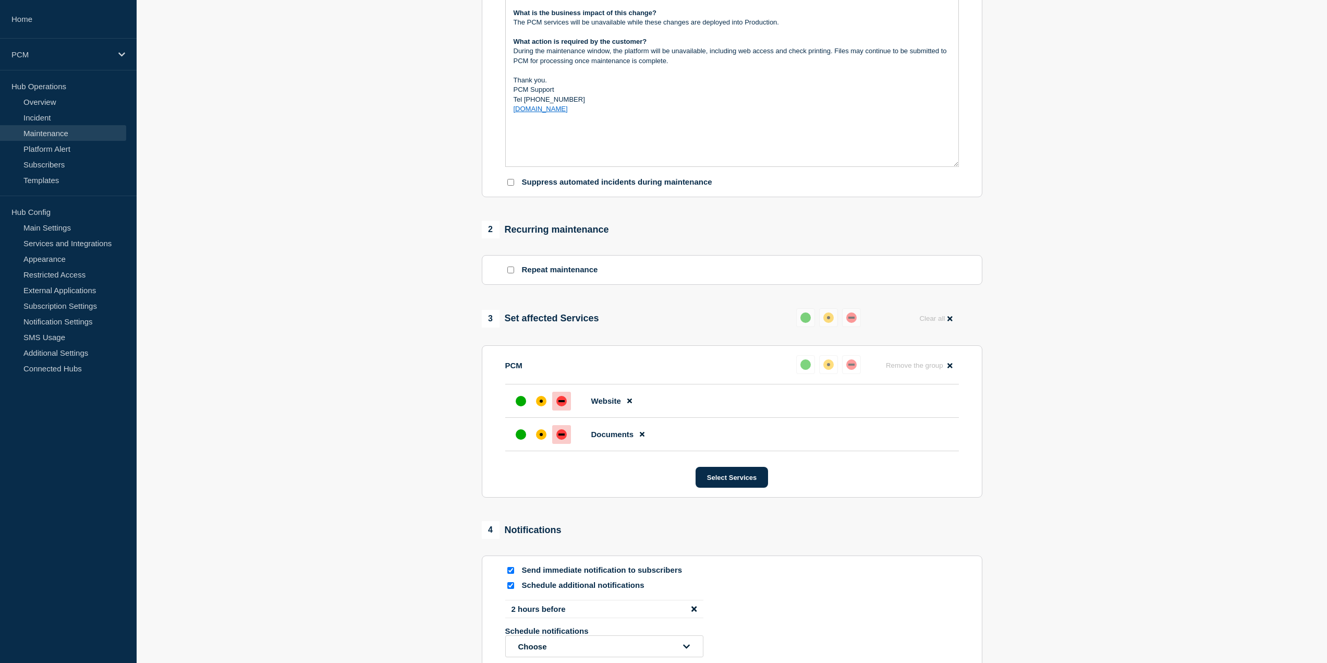
scroll to position [0, 0]
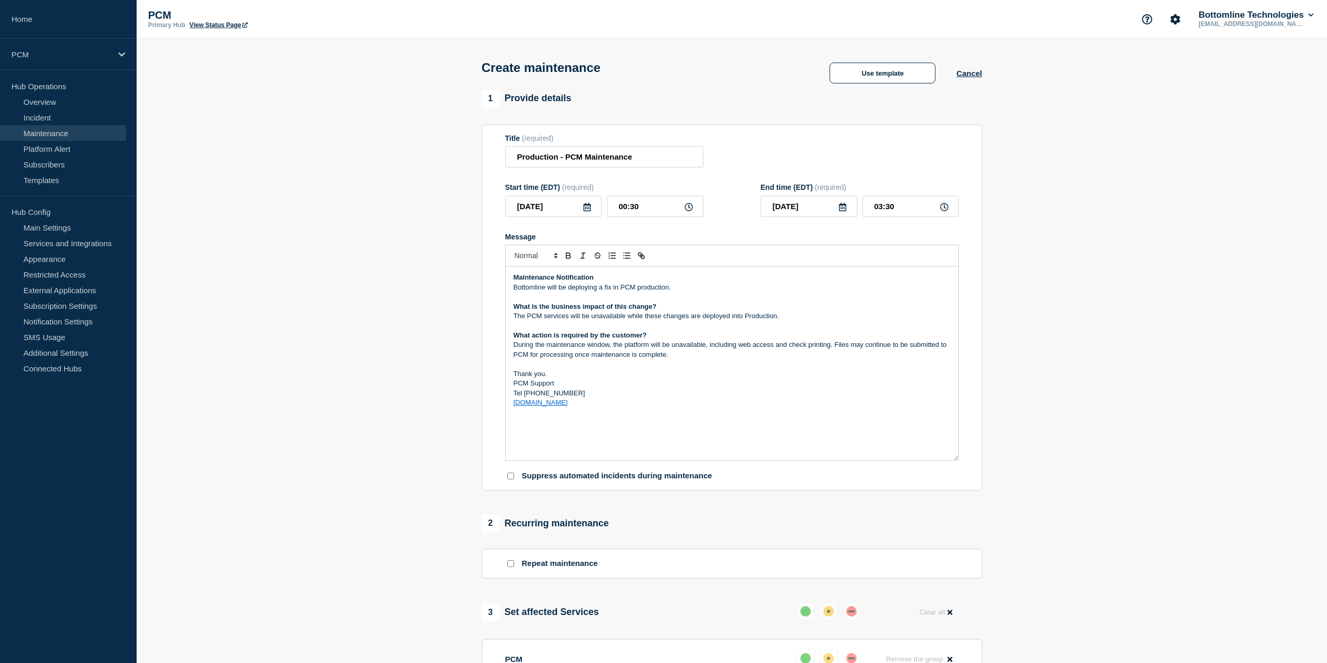
drag, startPoint x: 424, startPoint y: 501, endPoint x: 424, endPoint y: 362, distance: 138.7
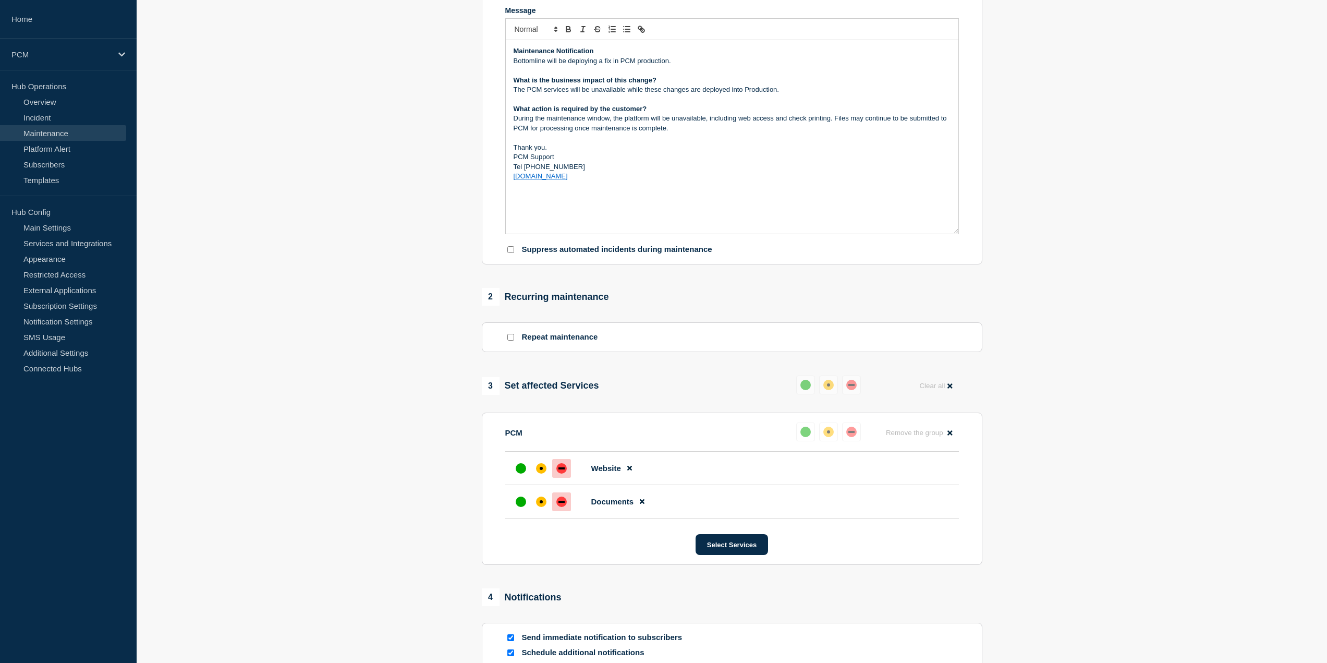
scroll to position [465, 0]
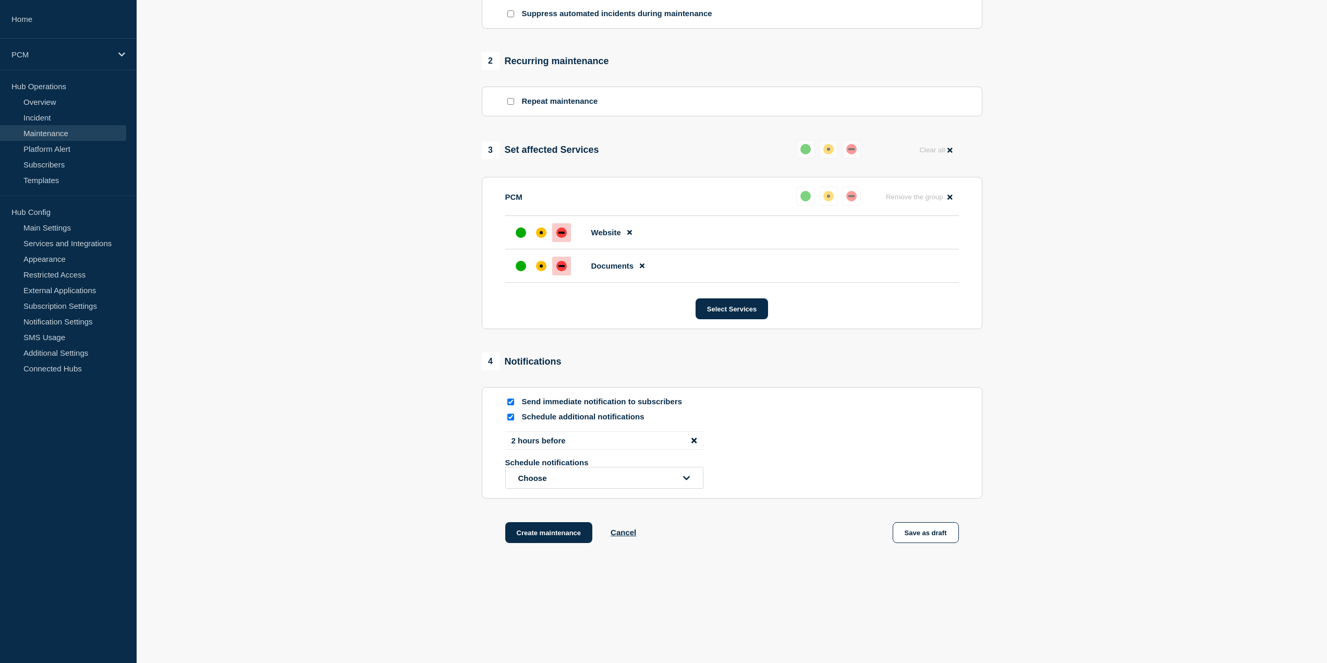
drag, startPoint x: 468, startPoint y: 543, endPoint x: 476, endPoint y: 625, distance: 82.8
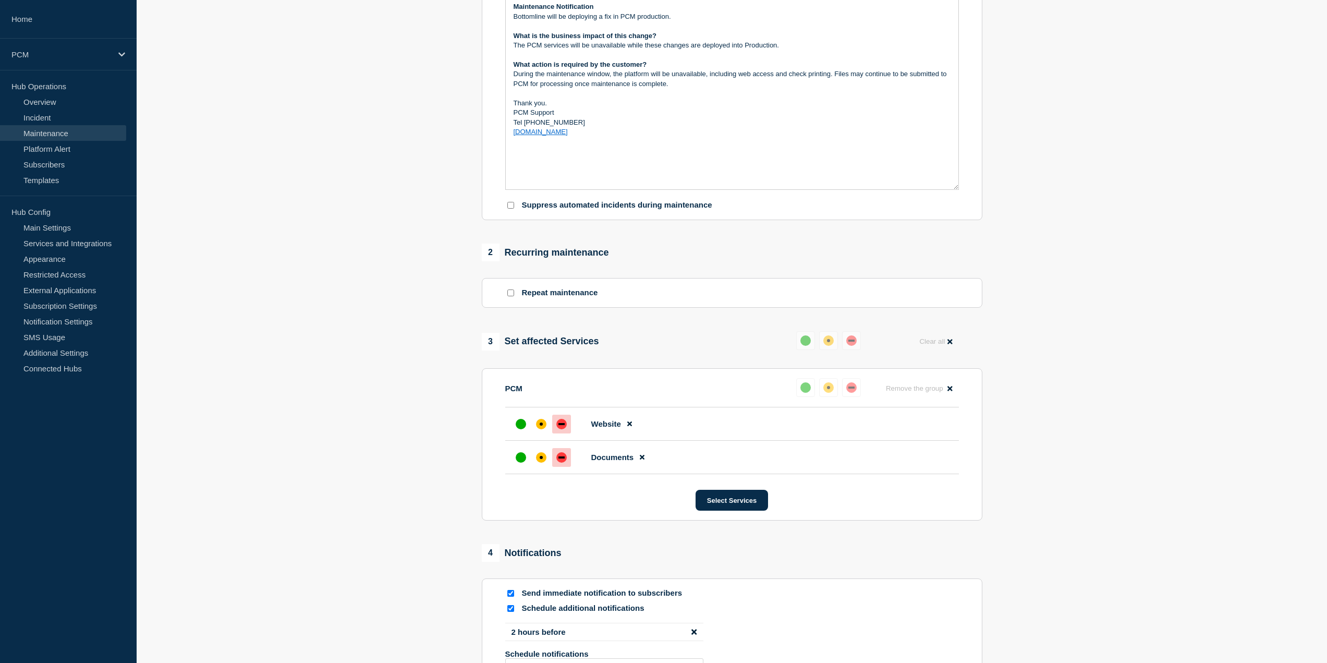
scroll to position [0, 0]
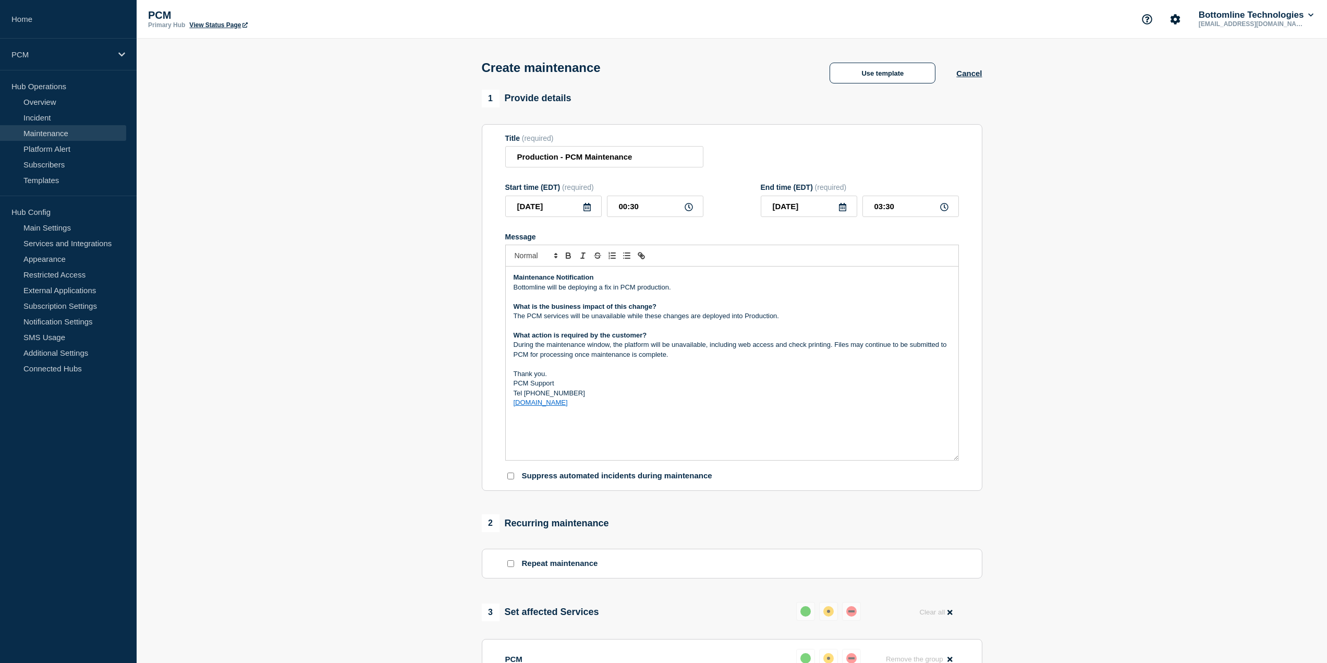
drag, startPoint x: 444, startPoint y: 503, endPoint x: 462, endPoint y: 316, distance: 187.6
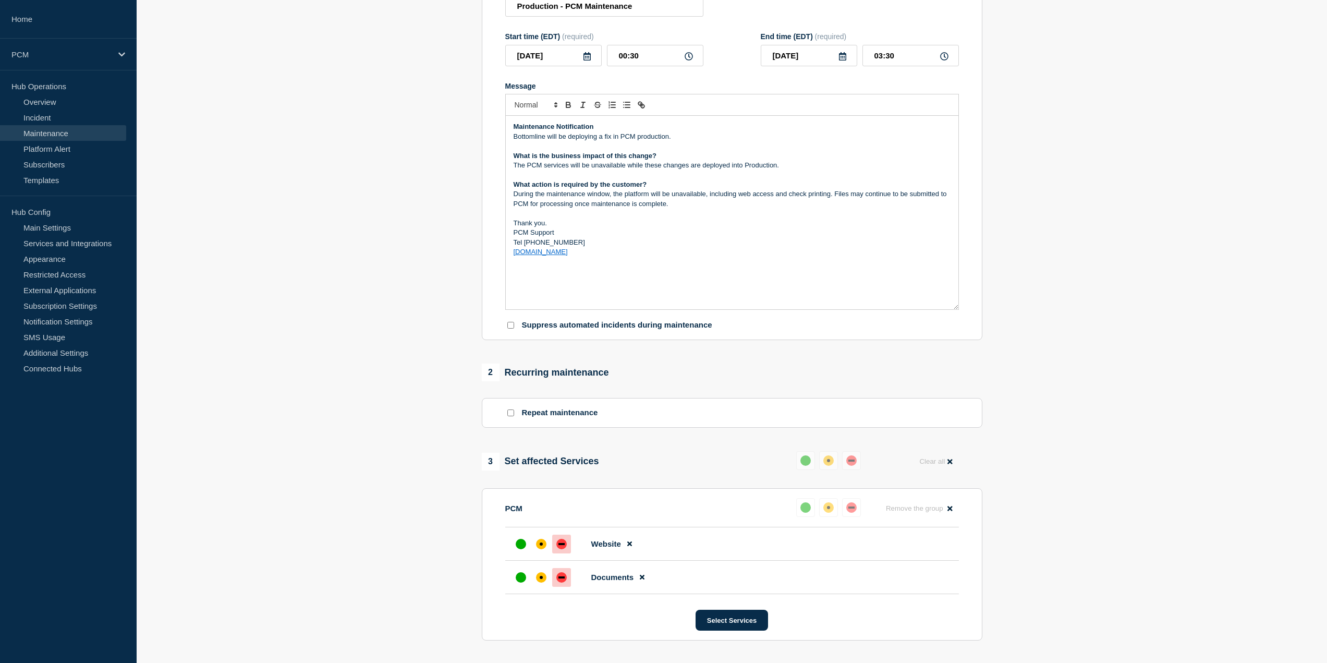
scroll to position [465, 0]
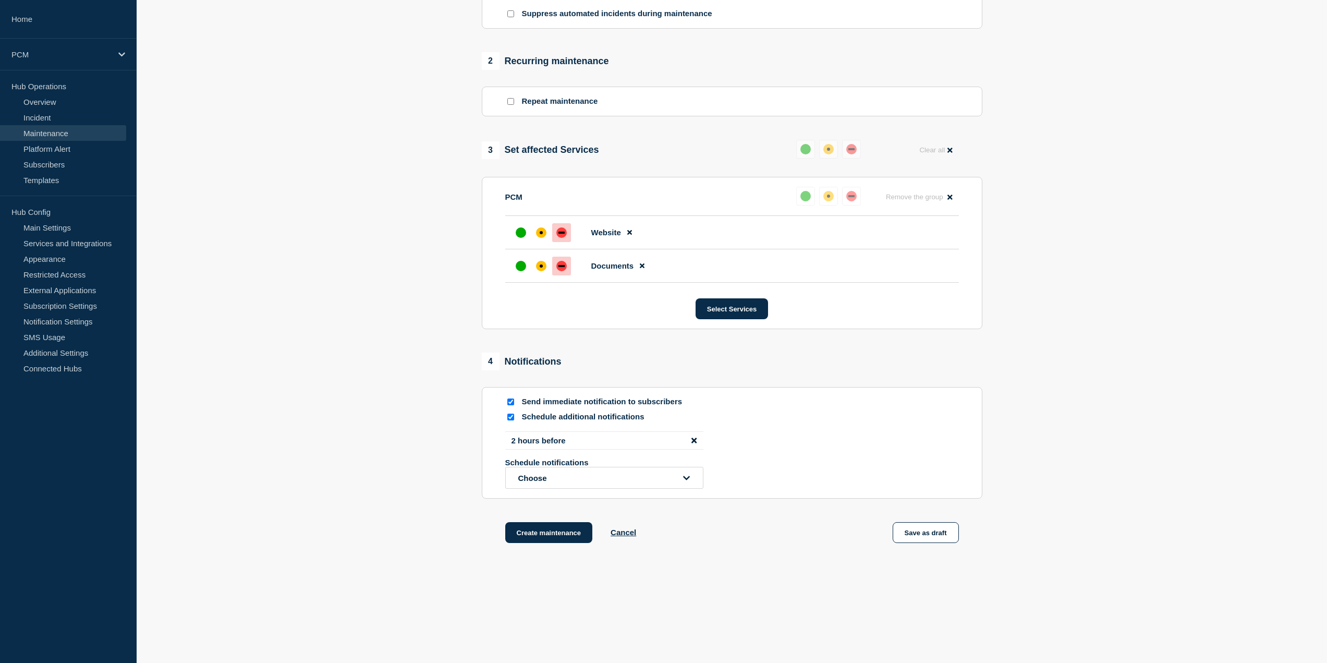
drag, startPoint x: 463, startPoint y: 314, endPoint x: 493, endPoint y: 511, distance: 198.9
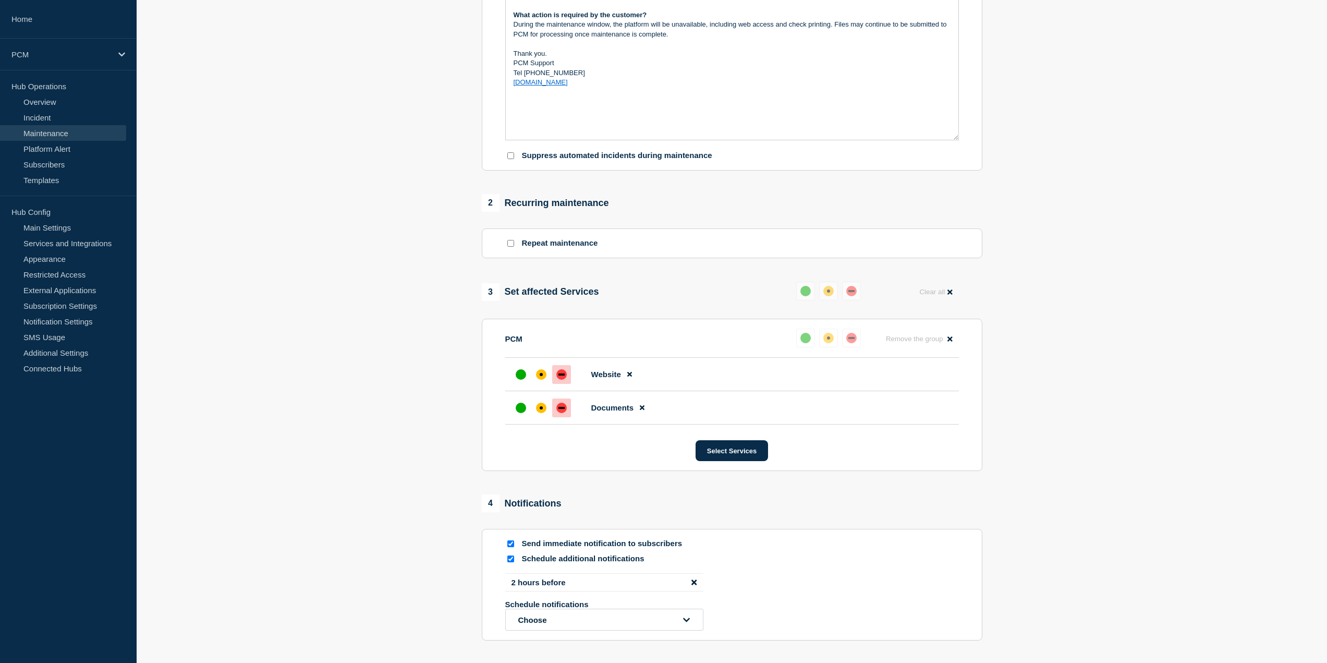
scroll to position [0, 0]
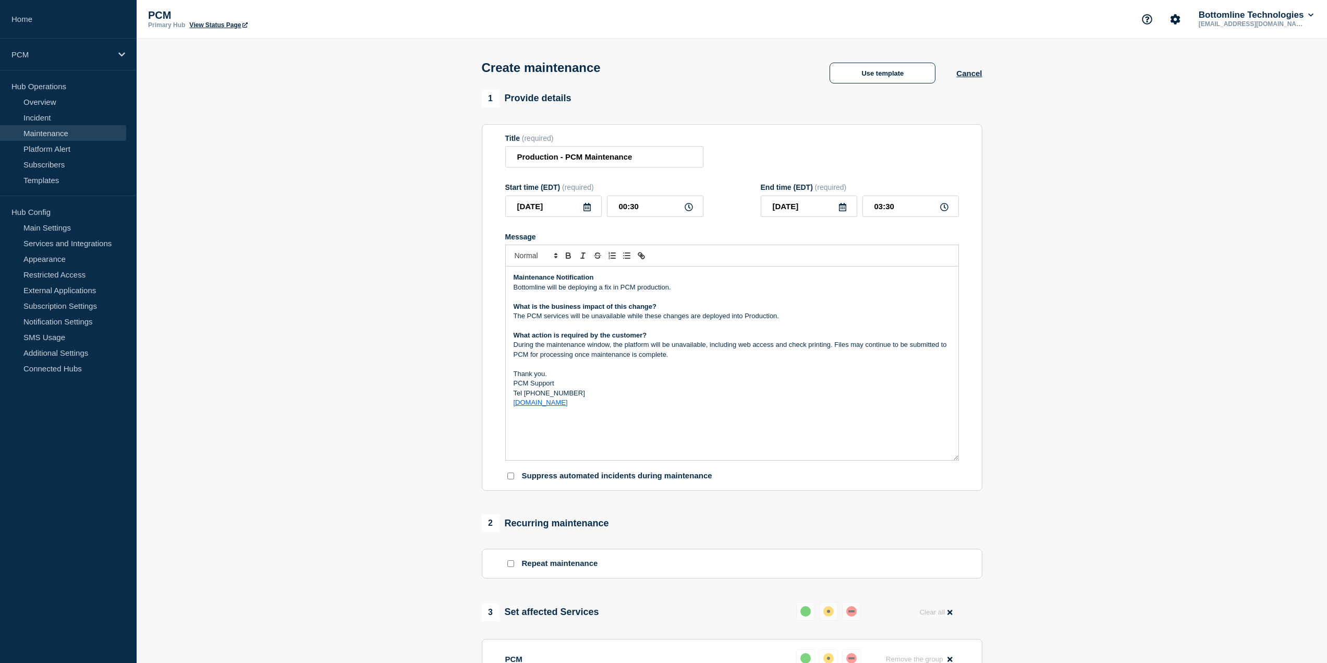
drag, startPoint x: 431, startPoint y: 531, endPoint x: 462, endPoint y: 369, distance: 165.2
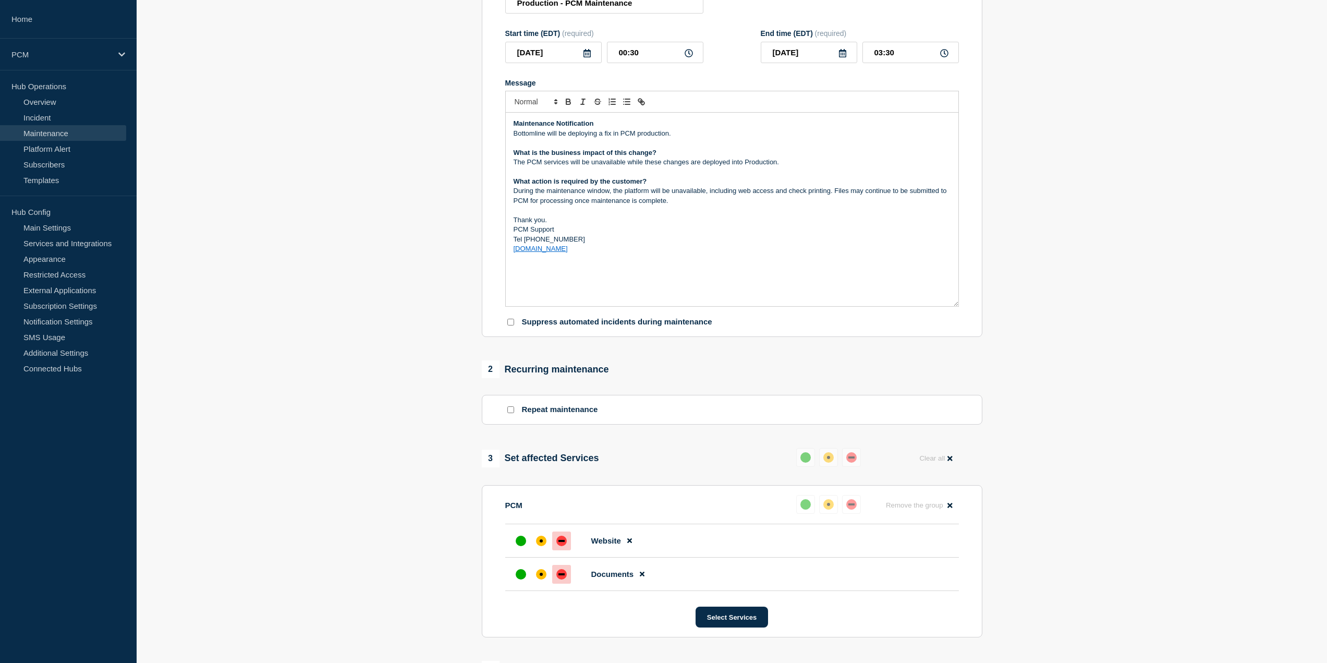
scroll to position [465, 0]
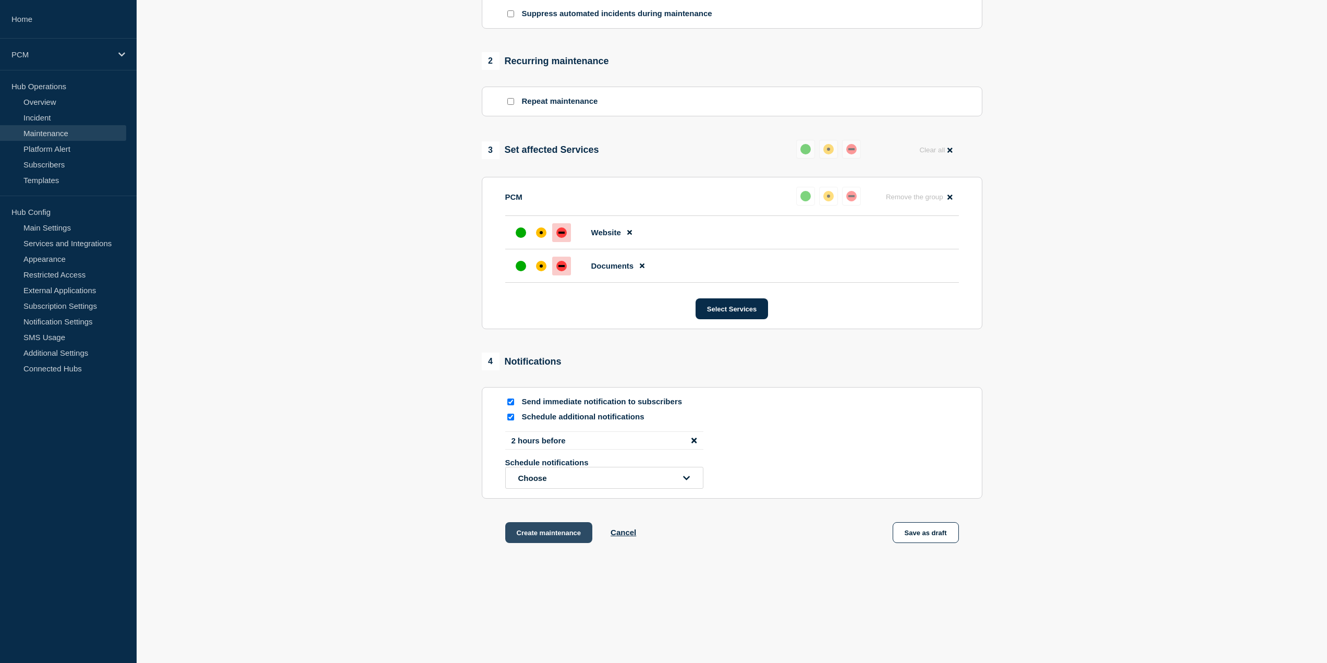
drag, startPoint x: 487, startPoint y: 303, endPoint x: 548, endPoint y: 527, distance: 231.9
click at [567, 539] on button "Create maintenance" at bounding box center [549, 532] width 88 height 21
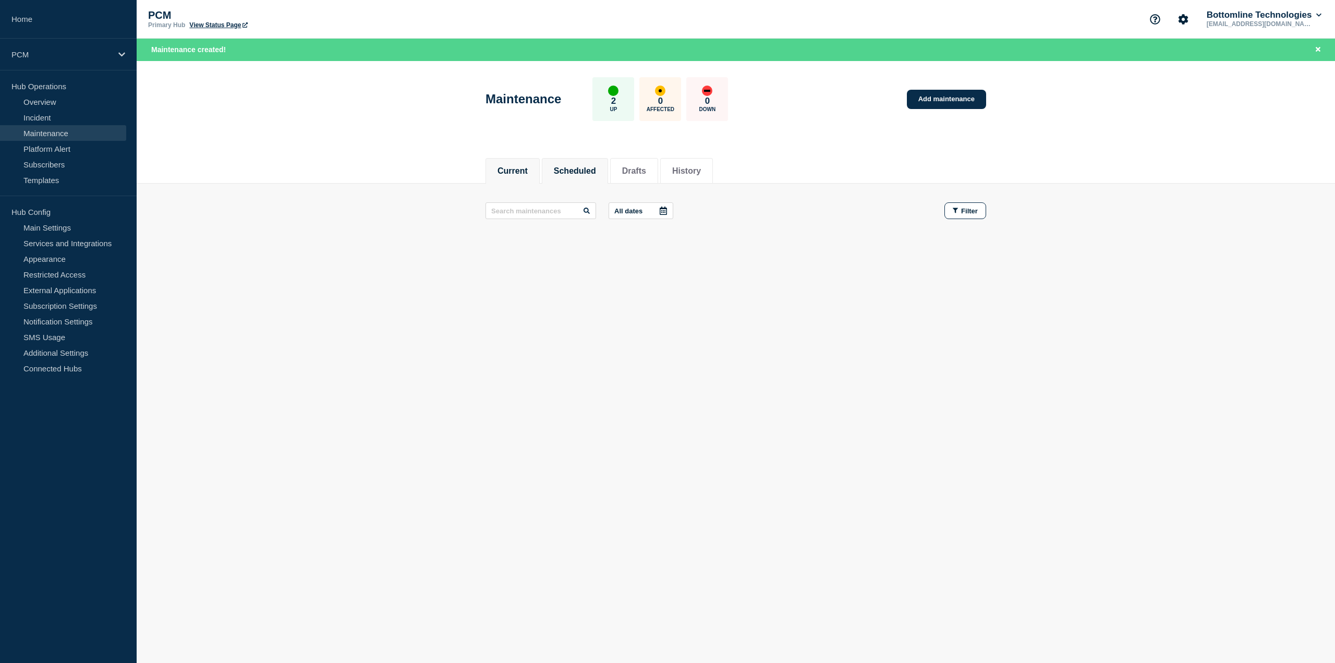
click at [581, 179] on li "Scheduled" at bounding box center [575, 171] width 66 height 26
